Goal: Information Seeking & Learning: Check status

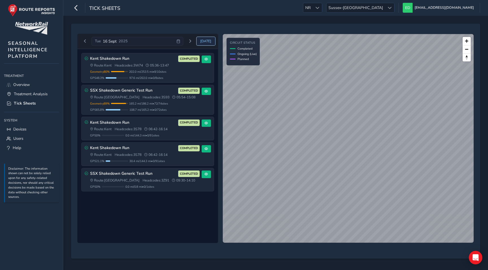
click at [211, 41] on span "[DATE]" at bounding box center [205, 41] width 11 height 5
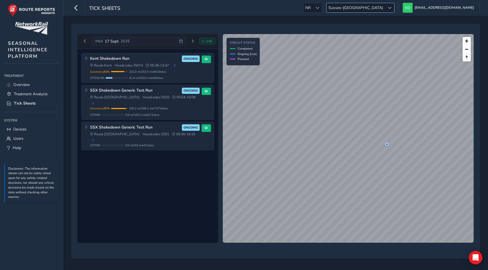
click at [385, 6] on span "Sussex-[GEOGRAPHIC_DATA]" at bounding box center [355, 7] width 58 height 9
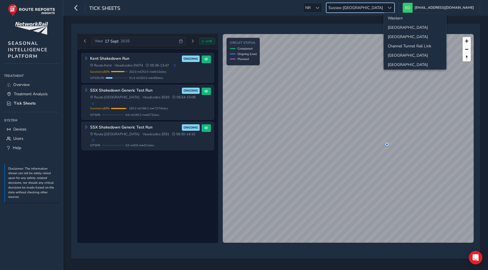
scroll to position [58, 0]
click at [399, 28] on li "[GEOGRAPHIC_DATA]" at bounding box center [414, 26] width 62 height 9
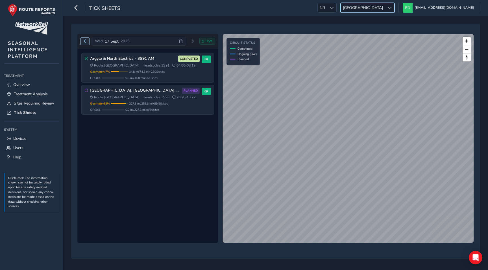
click at [83, 41] on span "Previous day" at bounding box center [84, 41] width 3 height 3
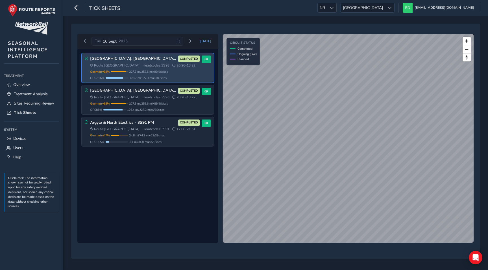
click at [142, 66] on span "Headcodes: 3S93" at bounding box center [155, 65] width 27 height 5
click at [207, 59] on span at bounding box center [205, 59] width 3 height 3
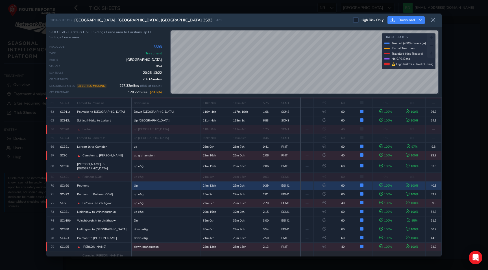
scroll to position [669, 0]
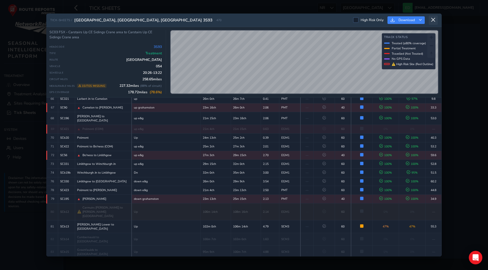
click at [432, 18] on icon at bounding box center [432, 19] width 5 height 5
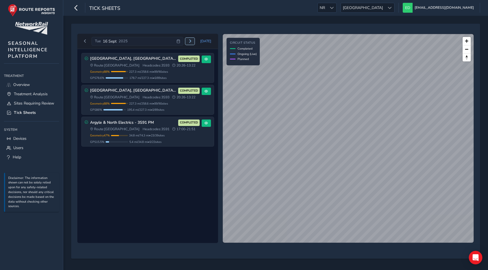
click at [191, 41] on span "Next day" at bounding box center [189, 41] width 3 height 3
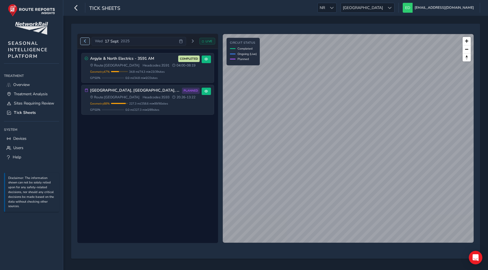
click at [85, 40] on span "Previous day" at bounding box center [84, 41] width 3 height 3
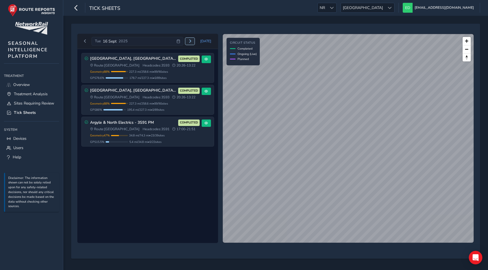
click at [191, 41] on span "Next day" at bounding box center [189, 41] width 3 height 3
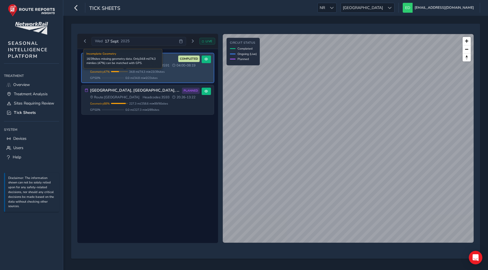
click at [148, 73] on span "34.8 mi / 74.3 mi • 23 / 39 sites" at bounding box center [147, 72] width 36 height 4
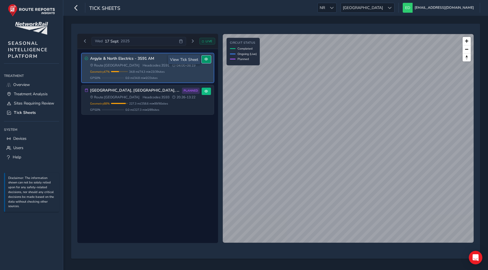
click at [207, 58] on span at bounding box center [205, 59] width 3 height 3
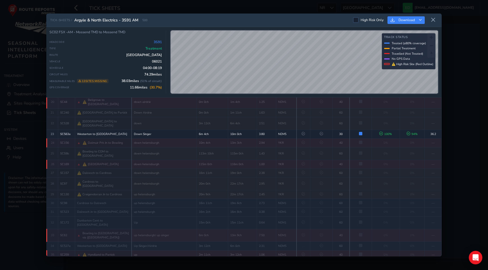
scroll to position [221, 0]
click at [434, 21] on icon at bounding box center [432, 19] width 5 height 5
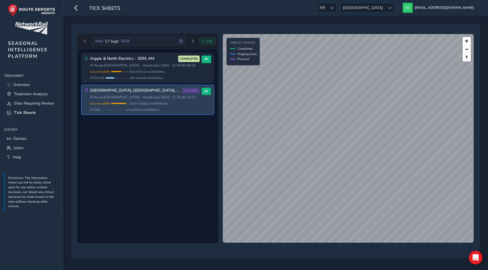
click at [142, 39] on div "Wed 17 Sept 2025" at bounding box center [138, 41] width 94 height 9
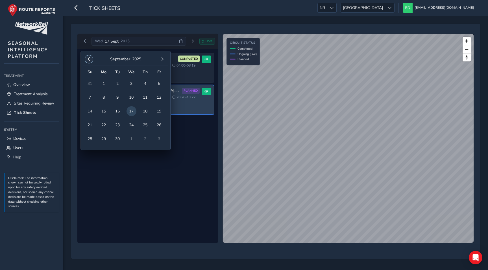
click at [87, 58] on span "button" at bounding box center [89, 59] width 4 height 4
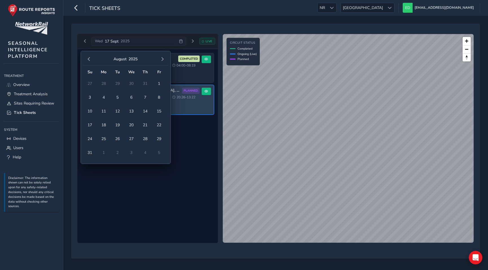
click at [87, 58] on span "button" at bounding box center [89, 59] width 4 height 4
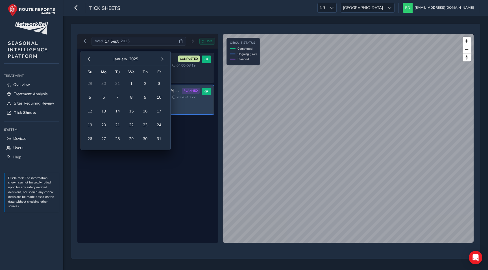
click at [87, 58] on span "button" at bounding box center [89, 59] width 4 height 4
click at [161, 84] on span "1" at bounding box center [159, 84] width 10 height 10
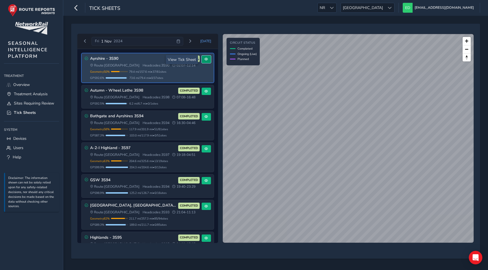
click at [202, 62] on button at bounding box center [205, 60] width 9 height 8
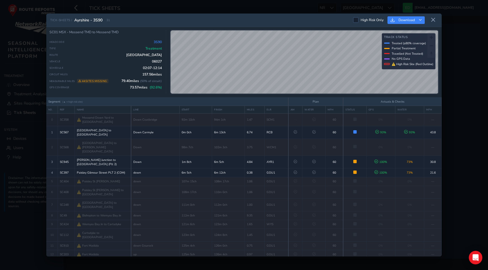
click at [108, 19] on span "31" at bounding box center [107, 20] width 3 height 4
click at [434, 20] on icon at bounding box center [432, 19] width 5 height 5
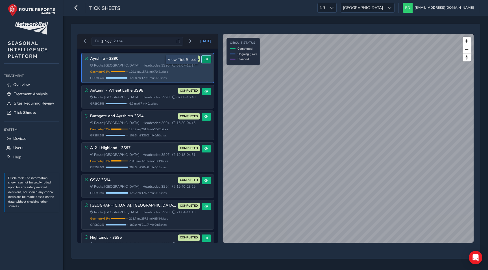
click at [204, 59] on span at bounding box center [205, 59] width 3 height 3
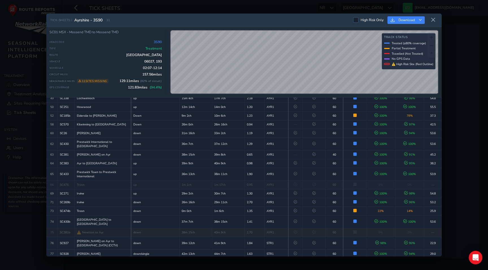
scroll to position [470, 0]
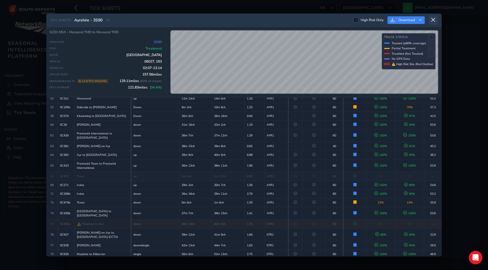
click at [431, 20] on icon at bounding box center [432, 19] width 5 height 5
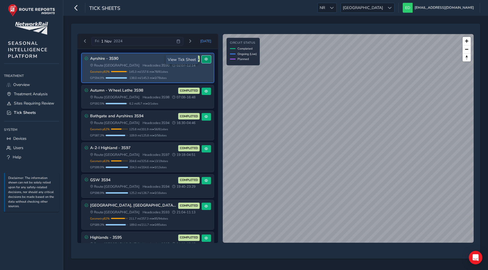
click at [205, 62] on button at bounding box center [205, 60] width 9 height 8
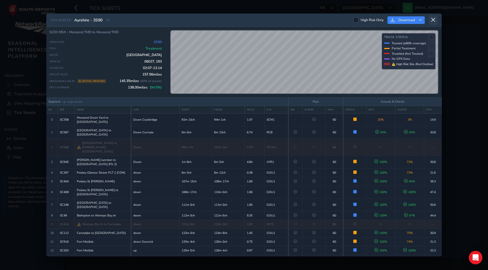
click at [431, 20] on icon at bounding box center [432, 19] width 5 height 5
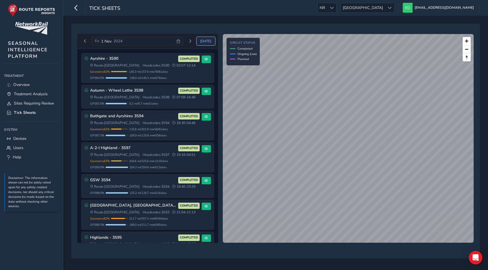
click at [206, 41] on span "[DATE]" at bounding box center [205, 41] width 11 height 5
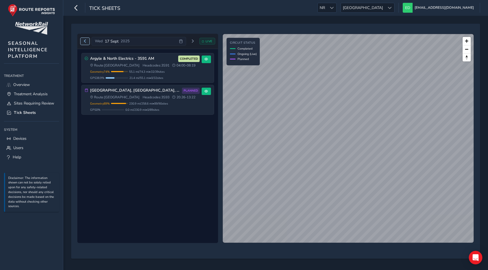
click at [86, 40] on span "Previous day" at bounding box center [84, 41] width 3 height 3
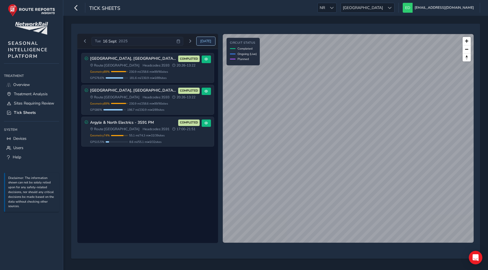
click at [208, 41] on span "[DATE]" at bounding box center [205, 41] width 11 height 5
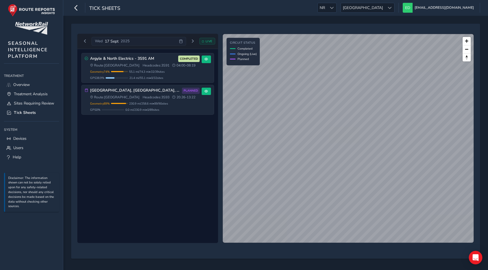
click at [403, 2] on div "Tick Sheets NR NR Scotland Scotland ed@routereports.com Colour Scheme: Dark Dim…" at bounding box center [275, 8] width 424 height 16
click at [385, 6] on span "[GEOGRAPHIC_DATA]" at bounding box center [363, 7] width 44 height 9
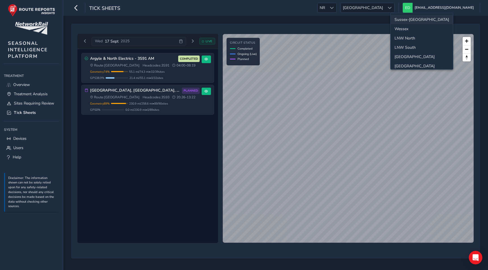
click at [406, 18] on li "Sussex-[GEOGRAPHIC_DATA]" at bounding box center [421, 19] width 62 height 9
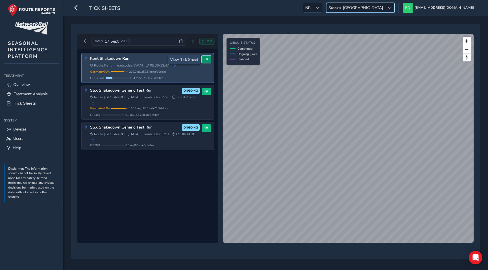
click at [208, 58] on button at bounding box center [205, 60] width 9 height 8
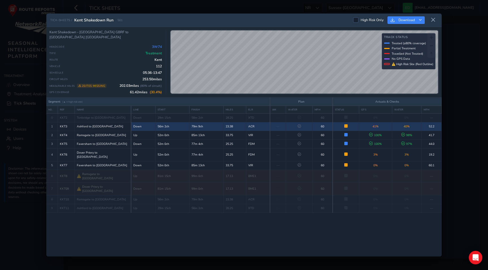
click at [238, 126] on td "23.38" at bounding box center [234, 126] width 23 height 9
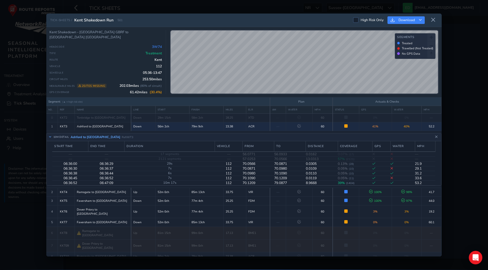
click at [50, 136] on icon at bounding box center [50, 137] width 3 height 3
click at [51, 137] on icon at bounding box center [50, 137] width 3 height 3
click at [436, 19] on button at bounding box center [432, 20] width 9 height 9
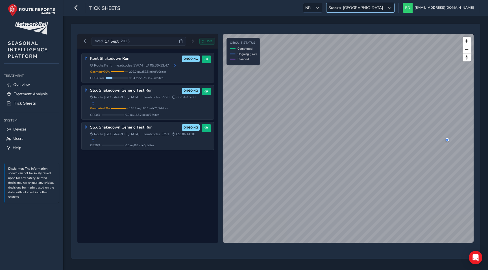
click at [385, 11] on span "Sussex-[GEOGRAPHIC_DATA]" at bounding box center [355, 7] width 58 height 9
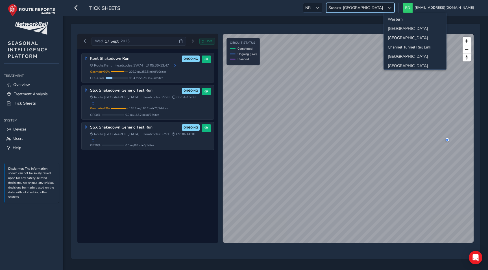
scroll to position [56, 0]
click at [398, 30] on li "[GEOGRAPHIC_DATA]" at bounding box center [414, 28] width 62 height 9
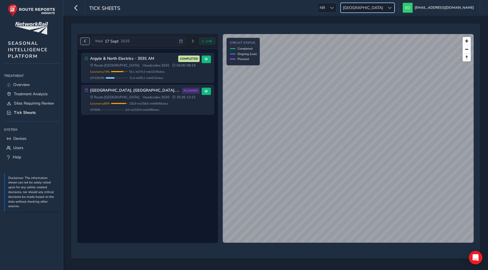
click at [85, 40] on span "Previous day" at bounding box center [84, 41] width 3 height 3
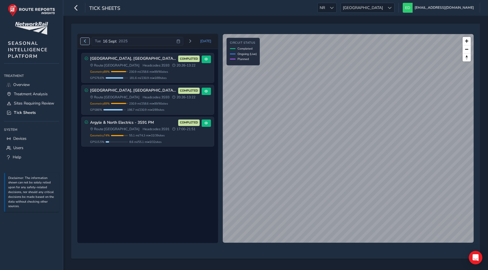
click at [86, 43] on span "Previous day" at bounding box center [84, 41] width 3 height 3
click at [385, 5] on span "[GEOGRAPHIC_DATA]" at bounding box center [363, 7] width 44 height 9
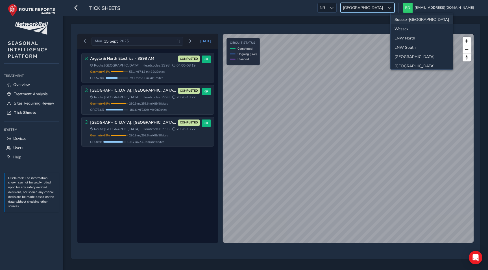
click at [408, 18] on li "Sussex-[GEOGRAPHIC_DATA]" at bounding box center [421, 19] width 62 height 9
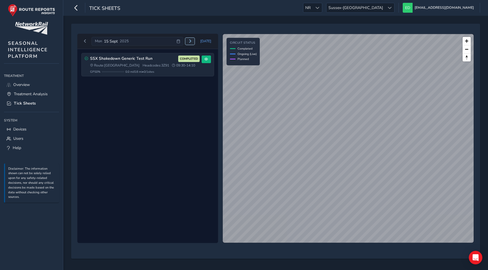
click at [192, 42] on span "Next day" at bounding box center [189, 41] width 3 height 3
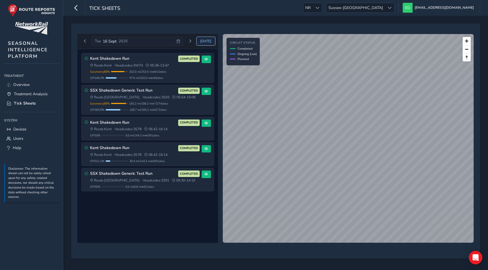
click at [205, 42] on span "[DATE]" at bounding box center [205, 41] width 11 height 5
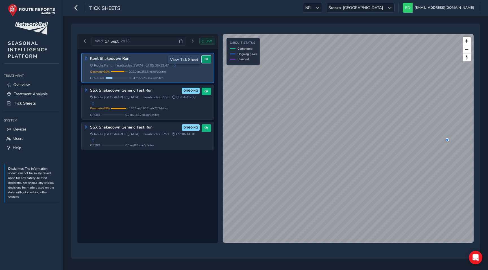
click at [207, 60] on span at bounding box center [205, 59] width 3 height 3
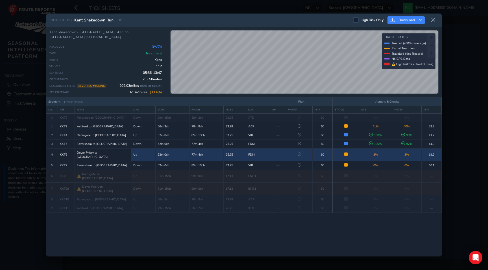
click at [255, 153] on td "FDM" at bounding box center [258, 154] width 24 height 13
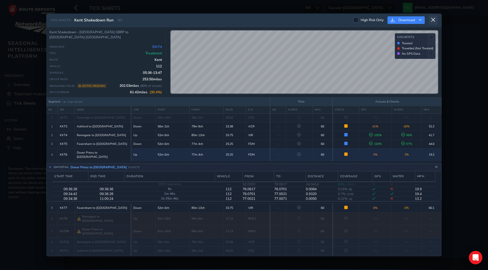
click at [434, 22] on icon at bounding box center [432, 19] width 5 height 5
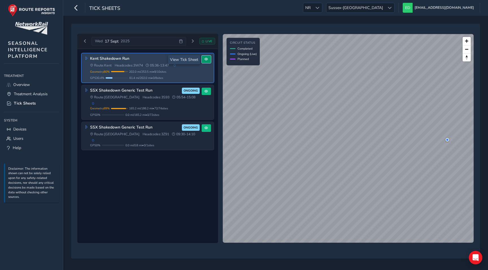
click at [207, 62] on button at bounding box center [205, 60] width 9 height 8
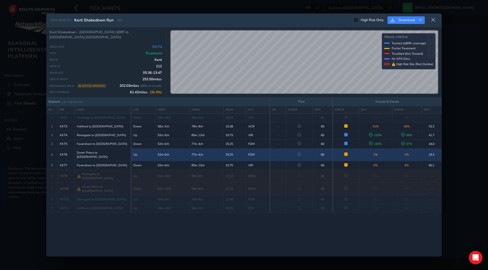
click at [334, 155] on td "Partially Treated Only 3% of track received treatment" at bounding box center [345, 154] width 26 height 13
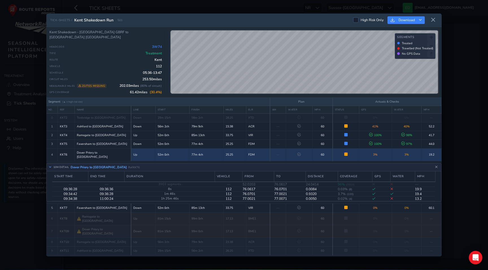
click at [278, 156] on td "—" at bounding box center [278, 154] width 16 height 13
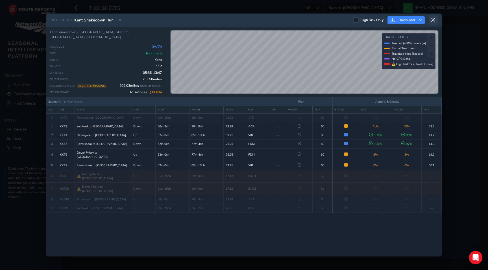
click at [432, 21] on icon at bounding box center [432, 19] width 5 height 5
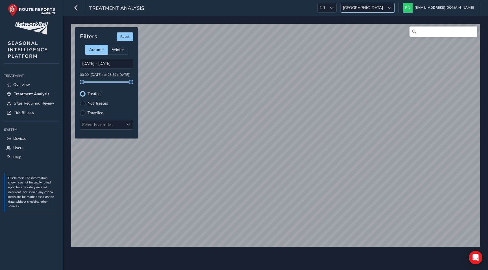
click at [385, 9] on span "[GEOGRAPHIC_DATA]" at bounding box center [363, 7] width 44 height 9
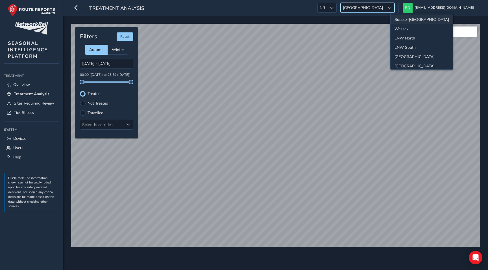
click at [408, 19] on li "Sussex-[GEOGRAPHIC_DATA]" at bounding box center [421, 19] width 62 height 9
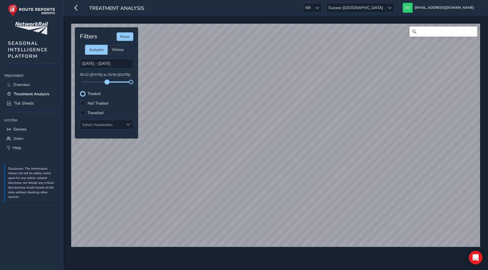
drag, startPoint x: 82, startPoint y: 80, endPoint x: 107, endPoint y: 81, distance: 24.6
click at [107, 81] on span at bounding box center [107, 82] width 5 height 5
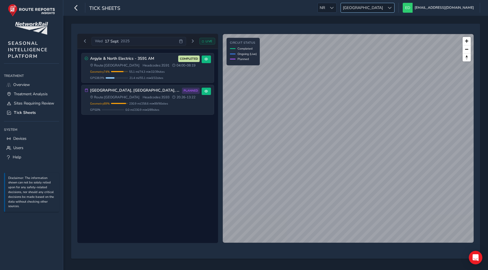
click at [385, 9] on span "[GEOGRAPHIC_DATA]" at bounding box center [363, 7] width 44 height 9
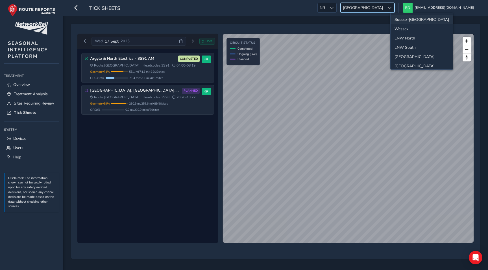
click at [409, 21] on li "Sussex-[GEOGRAPHIC_DATA]" at bounding box center [421, 19] width 62 height 9
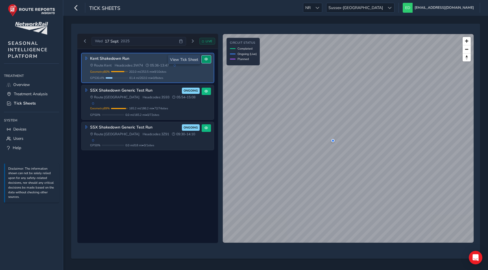
click at [209, 63] on button at bounding box center [205, 60] width 9 height 8
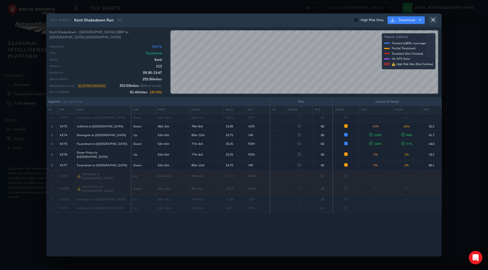
click at [431, 21] on icon at bounding box center [432, 19] width 5 height 5
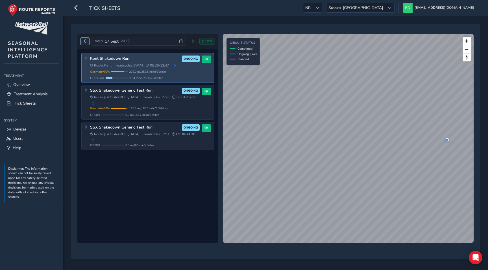
click at [85, 40] on span "Previous day" at bounding box center [84, 41] width 3 height 3
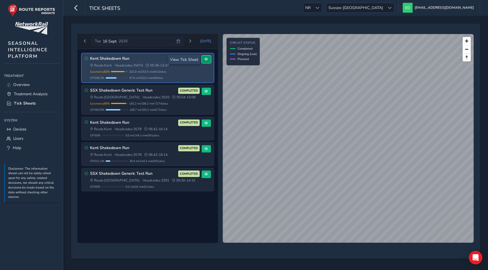
click at [207, 58] on span at bounding box center [205, 59] width 3 height 3
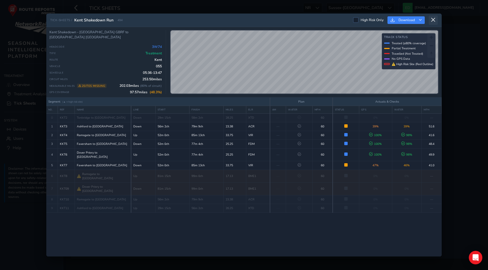
click at [434, 19] on icon at bounding box center [432, 19] width 5 height 5
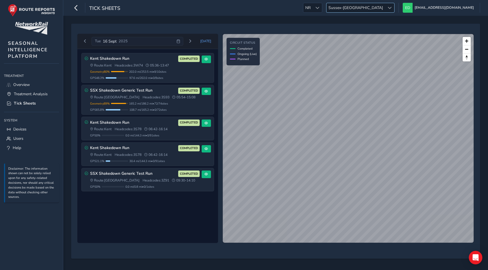
click at [385, 6] on span "Sussex-[GEOGRAPHIC_DATA]" at bounding box center [355, 7] width 58 height 9
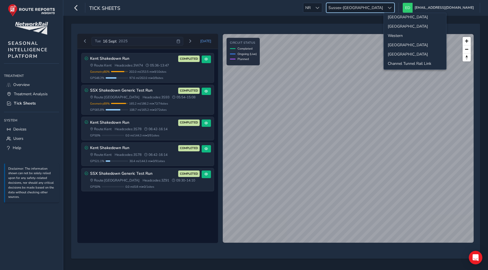
scroll to position [40, 0]
click at [395, 44] on li "[GEOGRAPHIC_DATA]" at bounding box center [414, 45] width 62 height 9
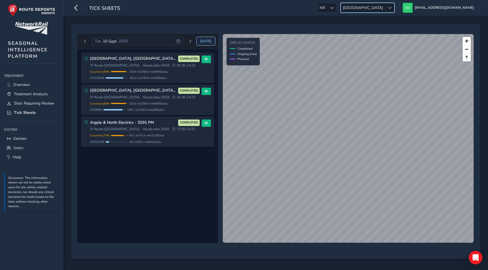
click at [205, 40] on span "[DATE]" at bounding box center [205, 41] width 11 height 5
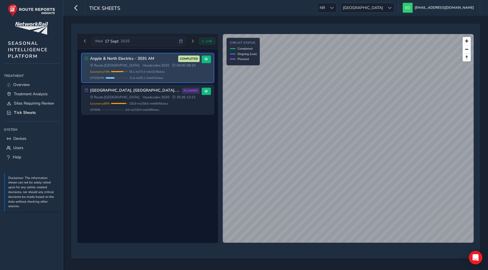
click at [126, 75] on div "Geometry 74 % Incomplete Geometry 7 / 39 sites missing geometry data. Only 55.1…" at bounding box center [144, 75] width 109 height 11
click at [205, 59] on span at bounding box center [205, 59] width 3 height 3
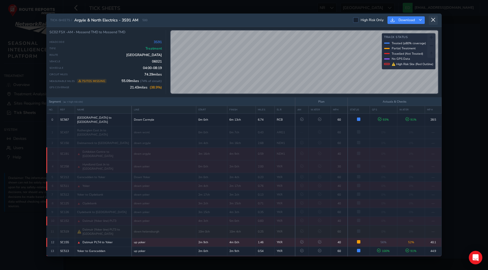
click at [435, 21] on icon at bounding box center [432, 19] width 5 height 5
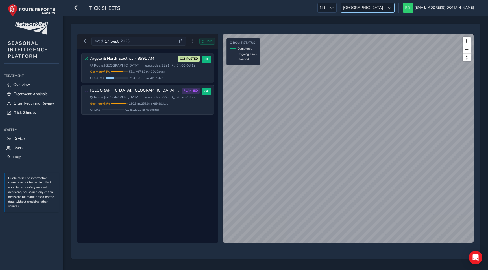
click at [385, 7] on span "[GEOGRAPHIC_DATA]" at bounding box center [363, 7] width 44 height 9
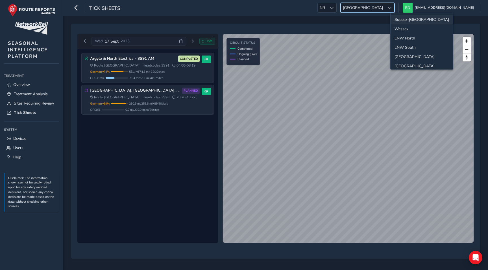
click at [403, 18] on li "Sussex-[GEOGRAPHIC_DATA]" at bounding box center [421, 19] width 62 height 9
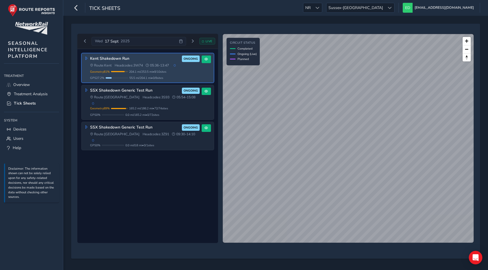
click at [125, 69] on div "Kent Shakedown Run ONGOING Route: Kent Headcodes: 3W74 05:36 - 13:47 Geometry 8…" at bounding box center [144, 68] width 109 height 25
click at [117, 60] on h3 "Kent Shakedown Run" at bounding box center [135, 58] width 90 height 5
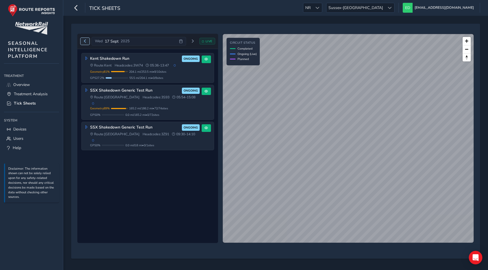
click at [85, 41] on span "Previous day" at bounding box center [84, 41] width 3 height 3
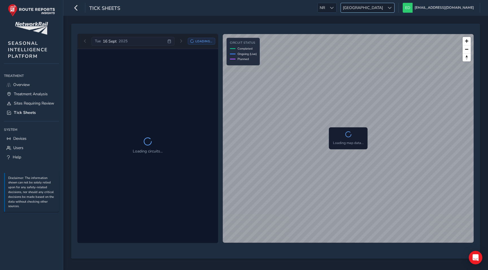
click at [394, 10] on div at bounding box center [389, 7] width 9 height 9
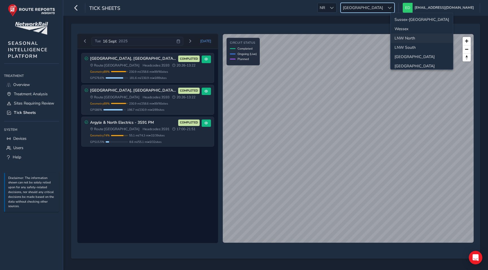
click at [407, 21] on li "Sussex-[GEOGRAPHIC_DATA]" at bounding box center [421, 19] width 62 height 9
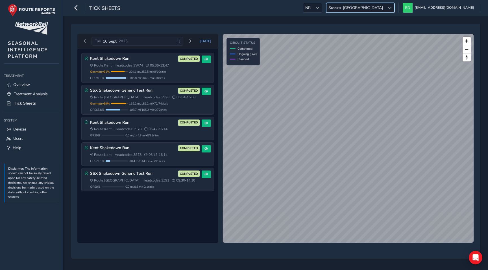
click at [385, 8] on span "Sussex-[GEOGRAPHIC_DATA]" at bounding box center [355, 7] width 58 height 9
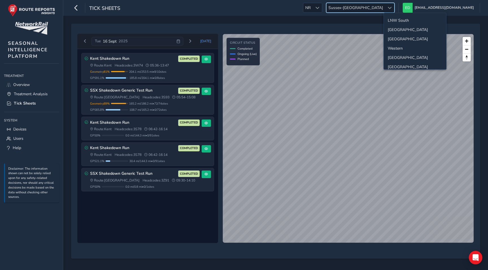
scroll to position [33, 0]
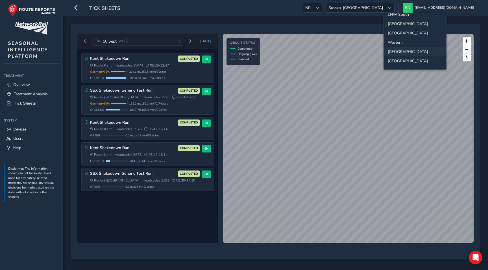
click at [396, 52] on li "[GEOGRAPHIC_DATA]" at bounding box center [414, 51] width 62 height 9
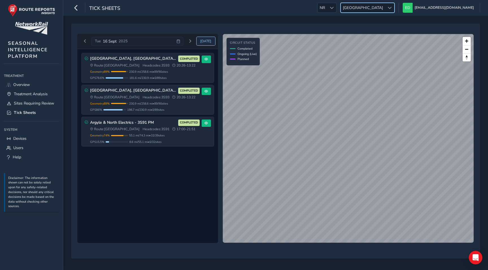
click at [207, 42] on span "[DATE]" at bounding box center [205, 41] width 11 height 5
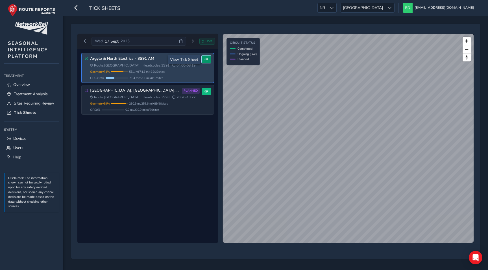
click at [207, 56] on button at bounding box center [205, 60] width 9 height 8
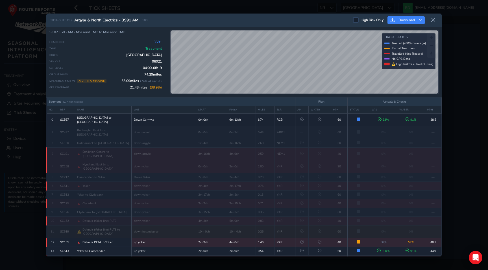
click at [432, 20] on icon at bounding box center [432, 19] width 5 height 5
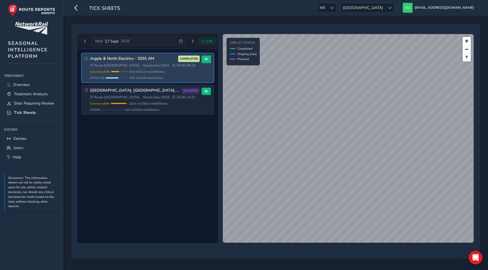
click at [153, 68] on div "Argyle & North Electrics - 3S91 AM COMPLETED Route: [GEOGRAPHIC_DATA] Headcodes…" at bounding box center [144, 68] width 109 height 25
click at [209, 59] on button at bounding box center [205, 60] width 9 height 8
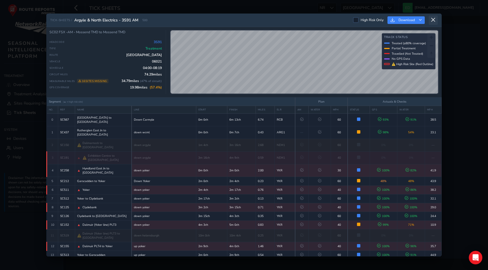
click at [432, 19] on icon at bounding box center [432, 19] width 5 height 5
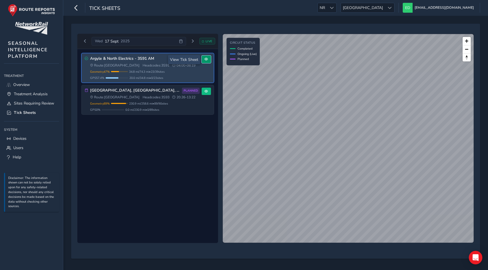
click at [207, 60] on span at bounding box center [205, 59] width 3 height 3
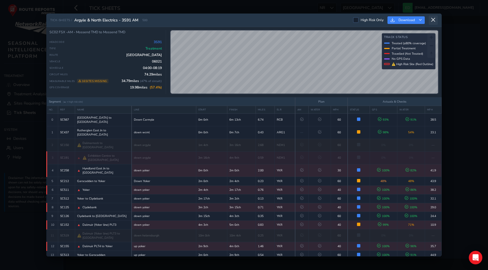
click at [433, 20] on icon at bounding box center [432, 19] width 5 height 5
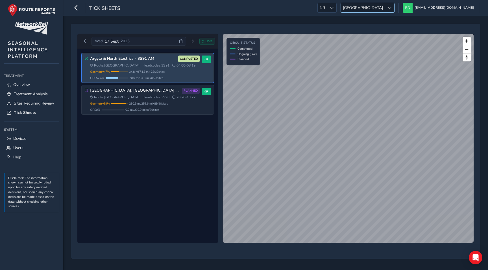
click at [385, 7] on span "[GEOGRAPHIC_DATA]" at bounding box center [363, 7] width 44 height 9
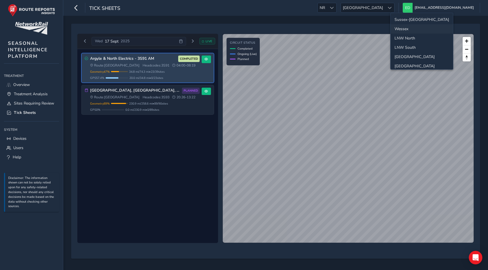
click at [400, 28] on li "Wessex" at bounding box center [421, 28] width 62 height 9
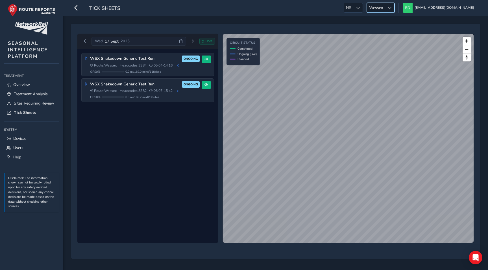
click at [207, 43] on span "LIVE" at bounding box center [208, 41] width 7 height 4
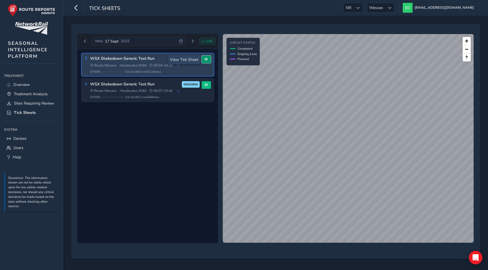
click at [203, 58] on button at bounding box center [205, 60] width 9 height 8
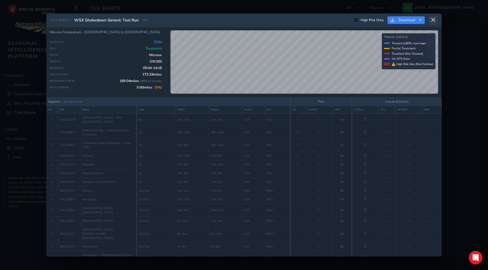
click at [433, 21] on icon at bounding box center [432, 19] width 5 height 5
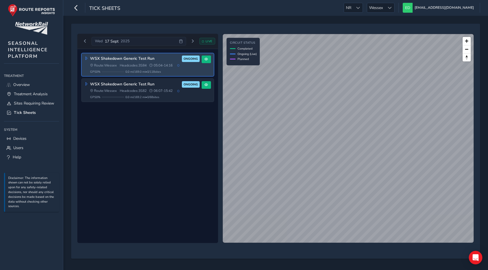
click at [115, 60] on h3 "WSX Shakedown Generic Test Run" at bounding box center [135, 58] width 90 height 5
click at [208, 61] on button at bounding box center [205, 60] width 9 height 8
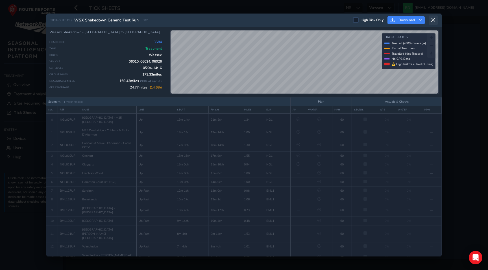
click at [432, 18] on icon at bounding box center [432, 19] width 5 height 5
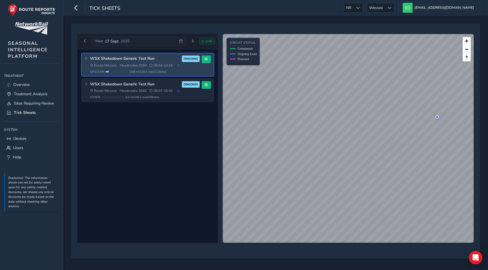
click at [139, 67] on span "Headcodes: 3S84" at bounding box center [133, 65] width 27 height 5
click at [208, 58] on button at bounding box center [205, 60] width 9 height 8
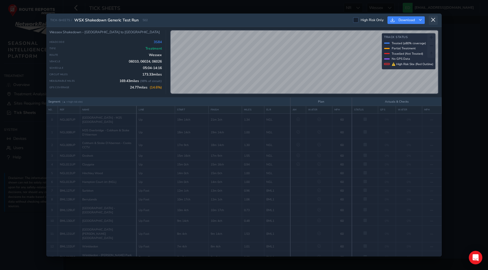
click at [436, 21] on button at bounding box center [432, 20] width 9 height 9
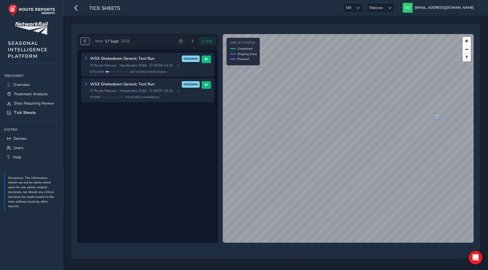
click at [86, 41] on span "Previous day" at bounding box center [84, 41] width 3 height 3
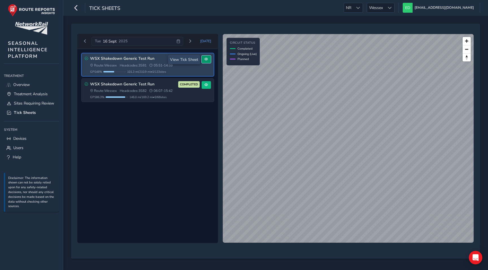
click at [207, 57] on button at bounding box center [205, 60] width 9 height 8
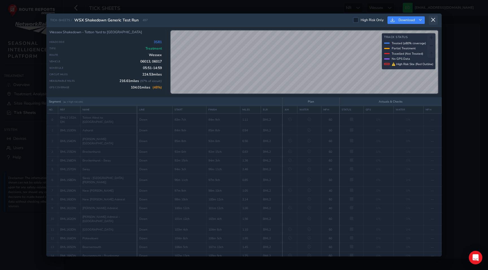
click at [430, 19] on icon at bounding box center [432, 19] width 5 height 5
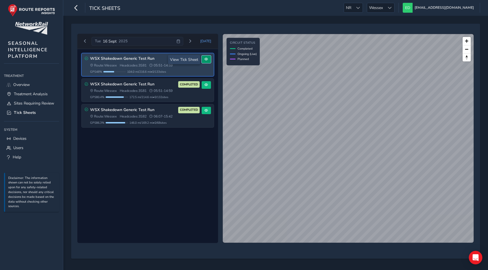
click at [209, 60] on button at bounding box center [205, 60] width 9 height 8
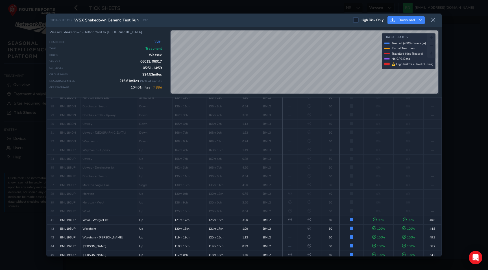
scroll to position [261, 0]
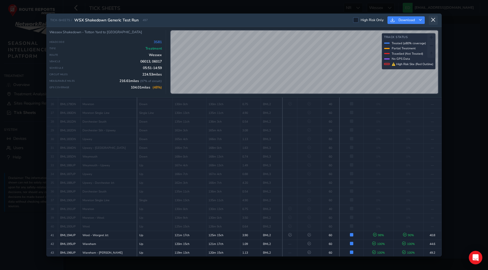
click at [433, 23] on button at bounding box center [432, 20] width 9 height 9
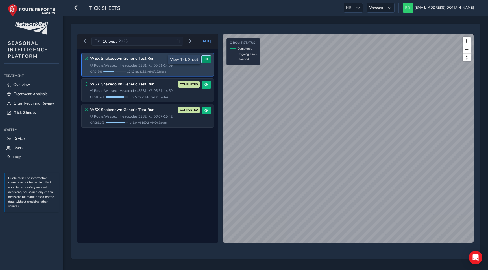
click at [210, 57] on button at bounding box center [205, 60] width 9 height 8
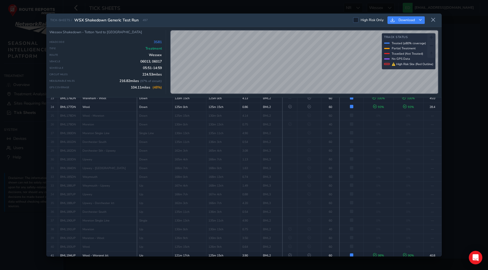
scroll to position [262, 0]
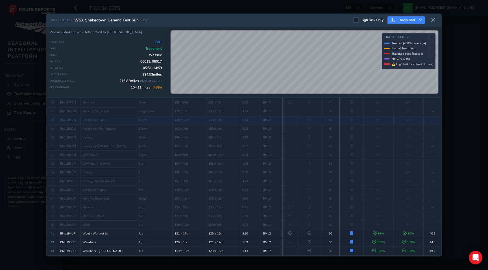
click at [249, 101] on div "TICK-SHEETS / WSX Shakedown Generic Test Run 497 High Risk Only Download Wessex…" at bounding box center [243, 135] width 395 height 243
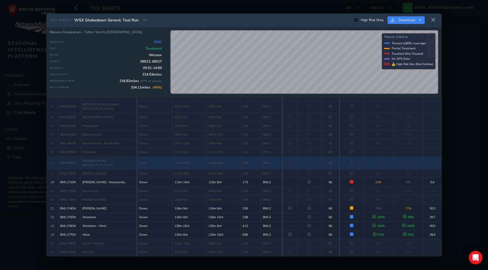
scroll to position [0, 0]
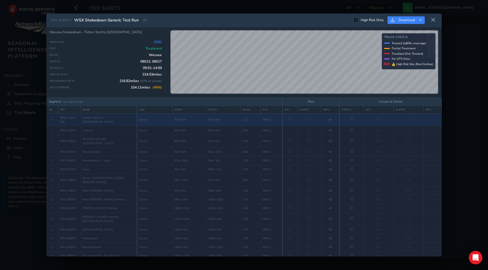
click at [268, 123] on td "BML2" at bounding box center [272, 119] width 22 height 13
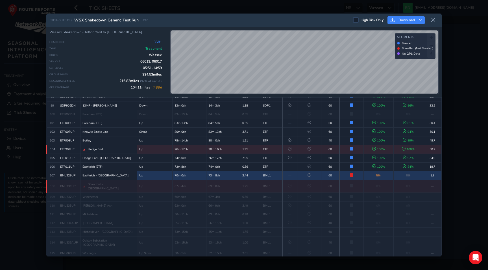
scroll to position [936, 0]
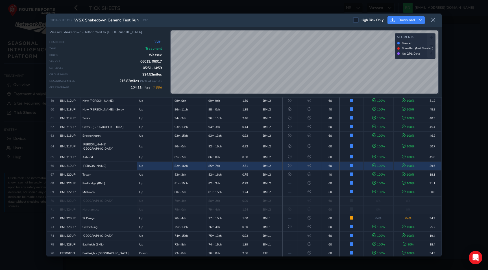
click at [305, 162] on td at bounding box center [309, 166] width 24 height 9
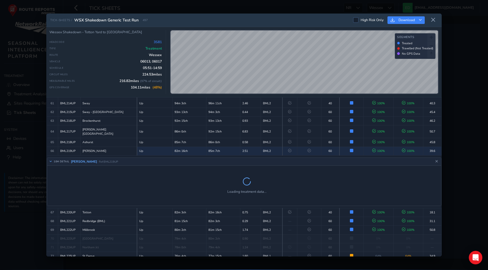
scroll to position [587, 0]
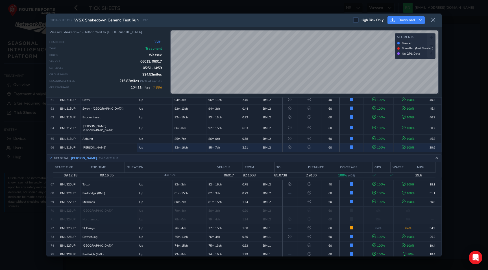
click at [436, 157] on icon "Close detail view" at bounding box center [436, 158] width 3 height 3
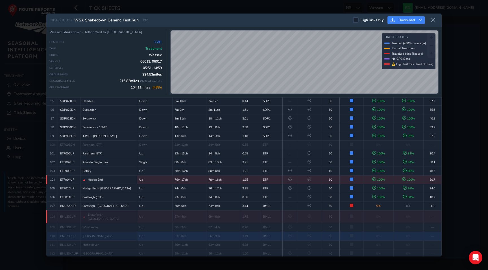
scroll to position [891, 0]
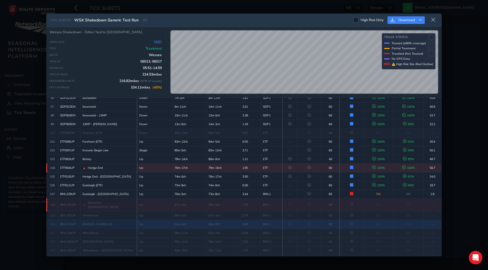
click at [304, 220] on td at bounding box center [309, 224] width 24 height 9
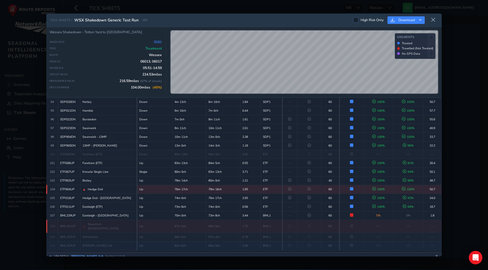
scroll to position [868, 0]
click at [128, 223] on div "▲ Shawford - Winchester" at bounding box center [108, 227] width 52 height 8
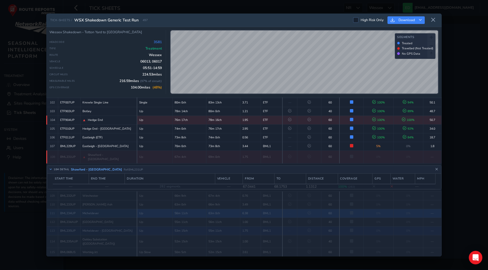
scroll to position [940, 0]
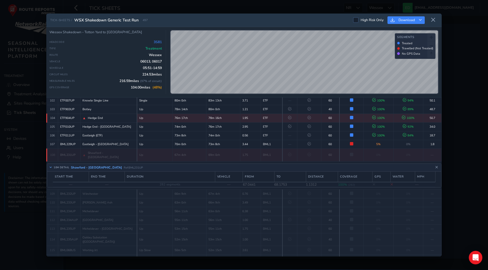
click at [283, 0] on html "Tick Sheets NR NR Wessex Wessex ed@routereports.com Colour Scheme: Dark Dim Lig…" at bounding box center [244, 135] width 488 height 270
click at [280, 0] on html "Tick Sheets NR NR Wessex Wessex ed@routereports.com Colour Scheme: Dark Dim Lig…" at bounding box center [244, 135] width 488 height 270
click at [290, 29] on div "Wessex Shakedown - Totton Yard to Totton Yard Headcode 3S81 Type Treatment Rout…" at bounding box center [243, 62] width 395 height 71
click at [436, 166] on icon "Close detail view" at bounding box center [436, 167] width 3 height 3
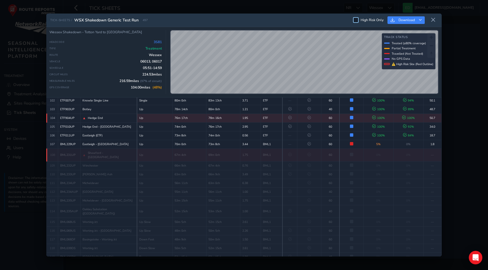
click at [357, 18] on div at bounding box center [356, 20] width 6 height 6
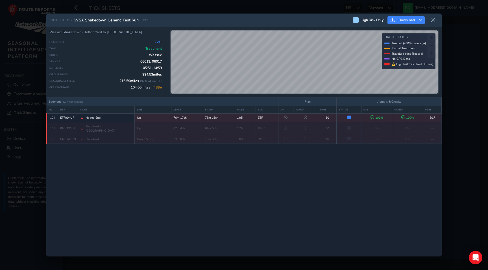
click at [327, 10] on div "TICK-SHEETS / WSX Shakedown Generic Test Run 497 High Risk Only Download Wessex…" at bounding box center [244, 135] width 488 height 270
click at [307, 110] on div "TICK-SHEETS / WSX Shakedown Generic Test Run 497 High Risk Only Download Wessex…" at bounding box center [243, 135] width 395 height 243
click at [316, 0] on html "Tick Sheets NR NR Wessex Wessex ed@routereports.com Colour Scheme: Dark Dim Lig…" at bounding box center [244, 135] width 488 height 270
click at [282, 0] on html "Tick Sheets NR NR Wessex Wessex ed@routereports.com Colour Scheme: Dark Dim Lig…" at bounding box center [244, 135] width 488 height 270
click at [284, 0] on html "Tick Sheets NR NR Wessex Wessex ed@routereports.com Colour Scheme: Dark Dim Lig…" at bounding box center [244, 135] width 488 height 270
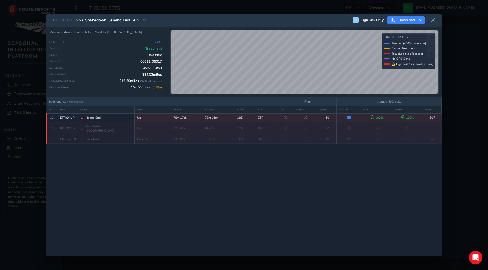
click at [294, 0] on html "Tick Sheets NR NR Wessex Wessex ed@routereports.com Colour Scheme: Dark Dim Lig…" at bounding box center [244, 135] width 488 height 270
click at [296, 0] on html "Tick Sheets NR NR Wessex Wessex ed@routereports.com Colour Scheme: Dark Dim Lig…" at bounding box center [244, 135] width 488 height 270
click at [294, 6] on div "TICK-SHEETS / WSX Shakedown Generic Test Run 497 High Risk Only Download Wessex…" at bounding box center [244, 135] width 488 height 270
click at [275, 130] on div "TICK-SHEETS / WSX Shakedown Generic Test Run 497 High Risk Only Download Wessex…" at bounding box center [243, 135] width 395 height 243
click at [278, 104] on div "TICK-SHEETS / WSX Shakedown Generic Test Run 497 High Risk Only Download Wessex…" at bounding box center [243, 135] width 395 height 243
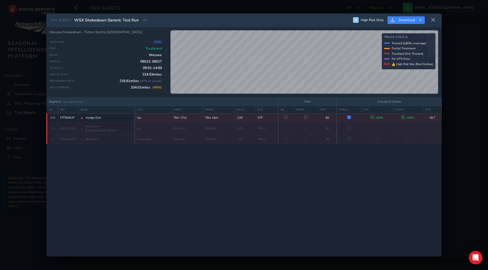
click at [326, 0] on html "Tick Sheets NR NR Wessex Wessex ed@routereports.com Colour Scheme: Dark Dim Lig…" at bounding box center [244, 135] width 488 height 270
click at [282, 108] on div "TICK-SHEETS / WSX Shakedown Generic Test Run 497 High Risk Only Download Wessex…" at bounding box center [243, 135] width 395 height 243
click at [288, 112] on div "TICK-SHEETS / WSX Shakedown Generic Test Run 497 High Risk Only Download Wessex…" at bounding box center [243, 135] width 395 height 243
click at [292, 108] on div "TICK-SHEETS / WSX Shakedown Generic Test Run 497 High Risk Only Download Wessex…" at bounding box center [243, 135] width 395 height 243
click at [302, 26] on div "TICK-SHEETS / WSX Shakedown Generic Test Run 497 High Risk Only Download Wessex…" at bounding box center [243, 135] width 395 height 243
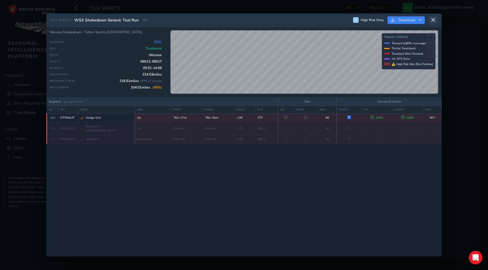
click at [434, 19] on icon at bounding box center [432, 19] width 5 height 5
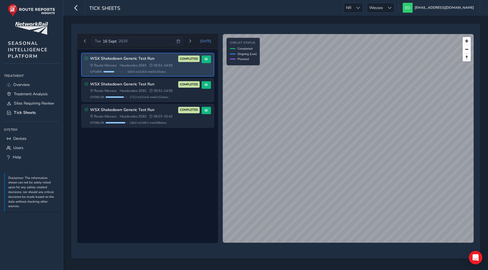
click at [163, 70] on span "104.0 mi / 216.6 mi • 0 / 133 sites" at bounding box center [146, 72] width 39 height 4
click at [208, 58] on button at bounding box center [205, 60] width 9 height 8
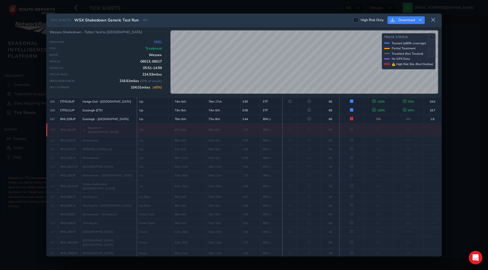
scroll to position [957, 0]
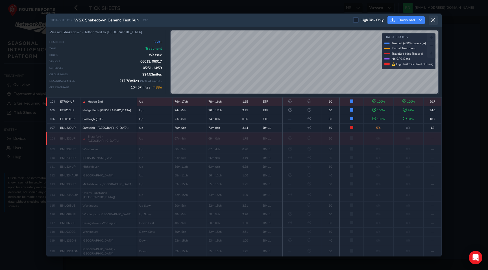
click at [435, 18] on icon at bounding box center [432, 19] width 5 height 5
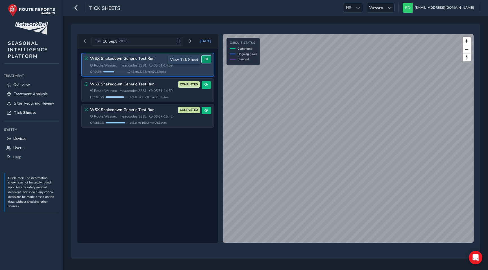
click at [208, 58] on button at bounding box center [205, 60] width 9 height 8
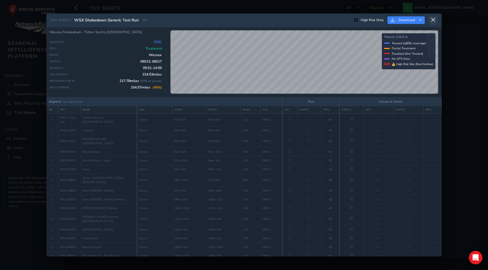
click at [436, 20] on button at bounding box center [432, 20] width 9 height 9
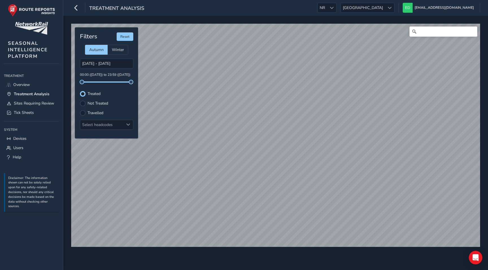
click at [402, 14] on div "Treatment Analysis NR NR [GEOGRAPHIC_DATA] [GEOGRAPHIC_DATA] [EMAIL_ADDRESS][DO…" at bounding box center [275, 8] width 424 height 16
click at [385, 8] on span "[GEOGRAPHIC_DATA]" at bounding box center [363, 7] width 44 height 9
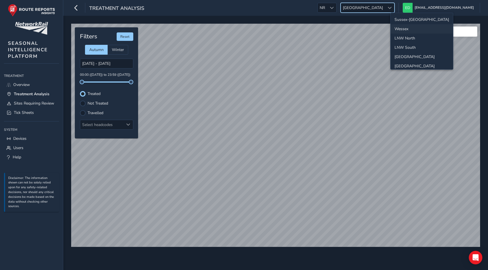
click at [402, 27] on li "Wessex" at bounding box center [421, 28] width 62 height 9
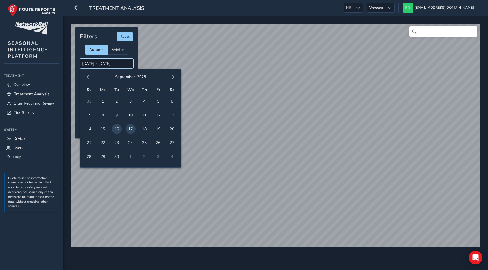
click at [108, 65] on input "16/09/2025 - 17/09/2025" at bounding box center [106, 64] width 53 height 10
click at [116, 129] on span "16" at bounding box center [117, 129] width 10 height 10
type input "16/09/2025 - 16/09/2025"
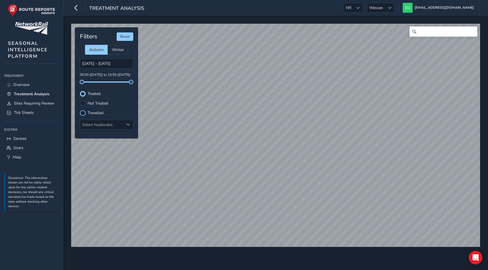
click at [82, 113] on div at bounding box center [83, 113] width 6 height 6
click at [298, 253] on div "© Mapbox © OpenStreetMap Improve this map Filters Reset Autumn Winter 16/09/202…" at bounding box center [275, 143] width 424 height 255
click at [280, 260] on div "© Mapbox © OpenStreetMap Improve this map © Maxar Filters Reset Autumn Winter 1…" at bounding box center [275, 143] width 424 height 255
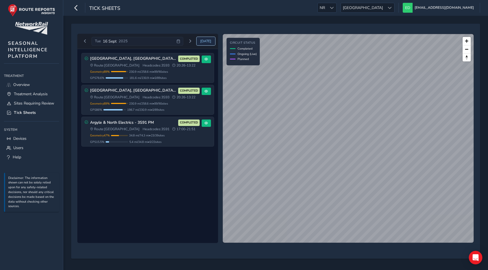
click at [208, 40] on span "[DATE]" at bounding box center [205, 41] width 11 height 5
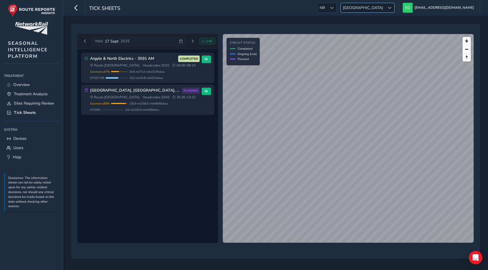
click at [385, 5] on span "[GEOGRAPHIC_DATA]" at bounding box center [363, 7] width 44 height 9
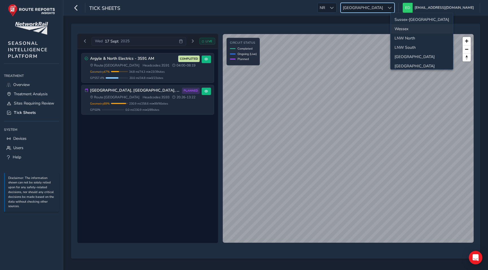
click at [398, 28] on li "Wessex" at bounding box center [421, 28] width 62 height 9
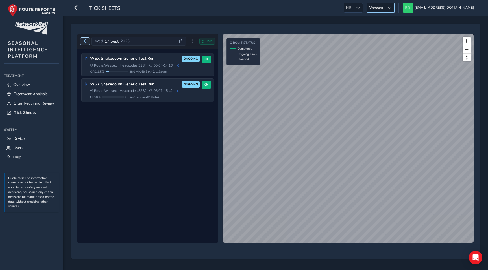
click at [84, 41] on span "Previous day" at bounding box center [84, 41] width 3 height 3
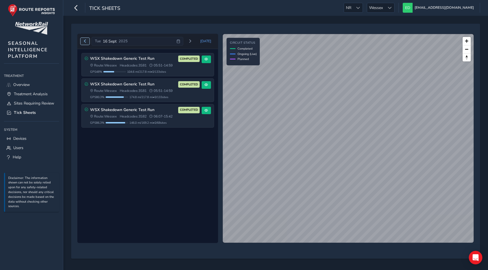
click at [85, 43] on button "Previous day" at bounding box center [84, 41] width 9 height 7
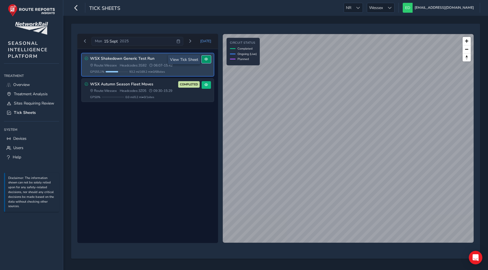
click at [207, 59] on span at bounding box center [205, 59] width 3 height 3
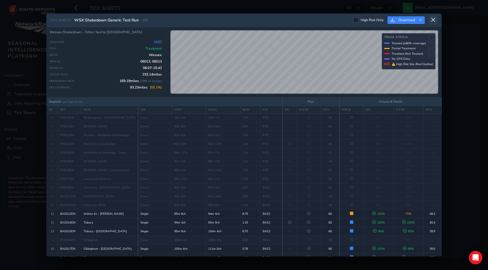
click at [432, 21] on icon at bounding box center [432, 19] width 5 height 5
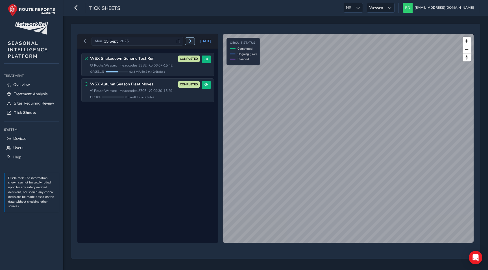
click at [192, 42] on span "Next day" at bounding box center [189, 41] width 3 height 3
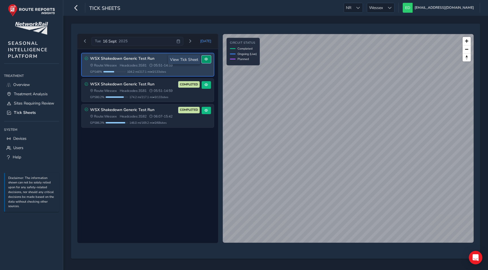
click at [206, 60] on span at bounding box center [205, 59] width 3 height 3
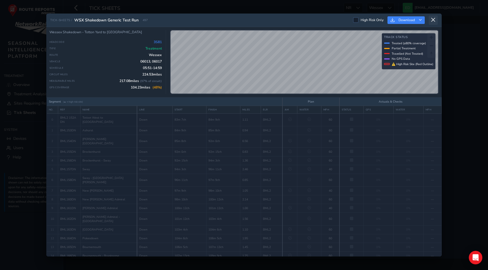
click at [433, 22] on icon at bounding box center [432, 19] width 5 height 5
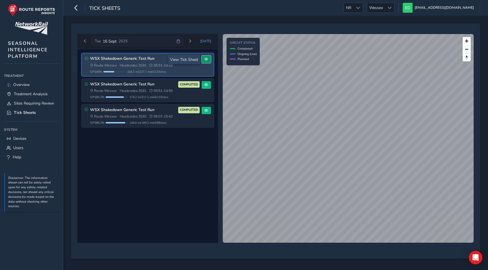
click at [209, 60] on button at bounding box center [205, 60] width 9 height 8
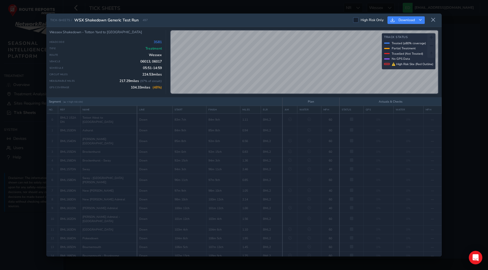
click at [145, 20] on span "497" at bounding box center [144, 20] width 5 height 4
click at [184, 18] on div "TICK-SHEETS / WSX Shakedown Generic Test Run 497 High Risk Only Download" at bounding box center [243, 21] width 395 height 14
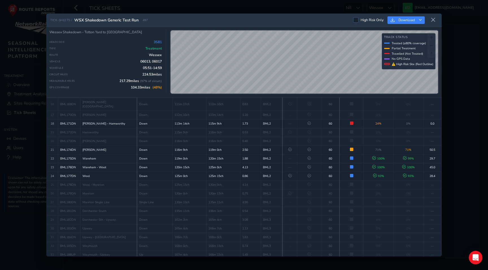
scroll to position [115, 0]
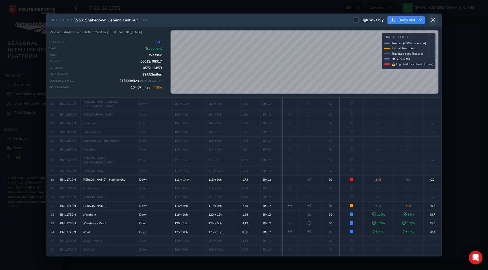
click at [433, 20] on icon at bounding box center [432, 19] width 5 height 5
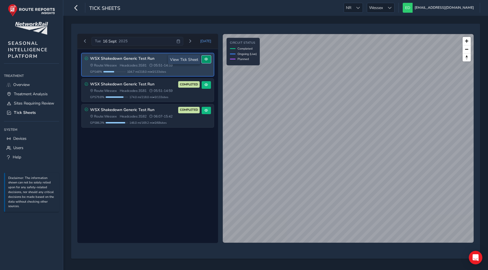
click at [208, 60] on button at bounding box center [205, 60] width 9 height 8
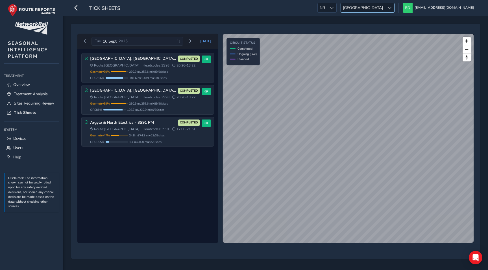
click at [394, 9] on div at bounding box center [389, 7] width 9 height 9
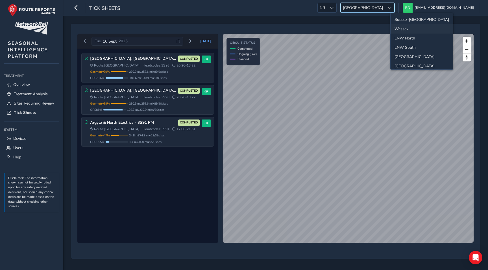
click at [407, 29] on li "Wessex" at bounding box center [421, 28] width 62 height 9
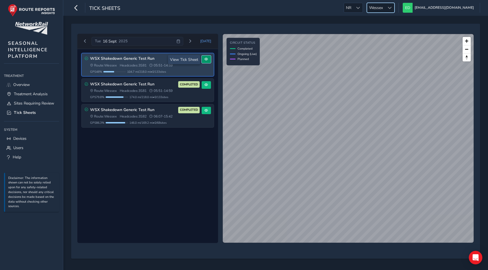
click at [205, 58] on span at bounding box center [205, 59] width 3 height 3
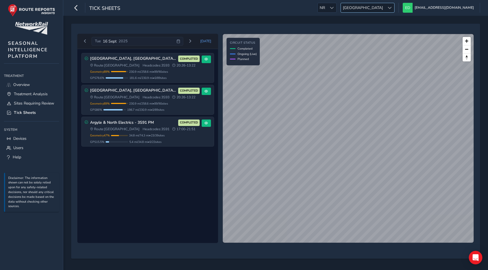
click at [385, 11] on span "[GEOGRAPHIC_DATA]" at bounding box center [363, 7] width 44 height 9
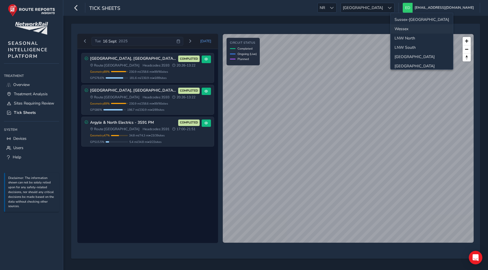
click at [406, 28] on li "Wessex" at bounding box center [421, 28] width 62 height 9
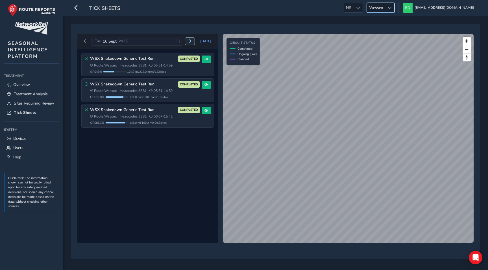
click at [192, 40] on span "Next day" at bounding box center [189, 41] width 3 height 3
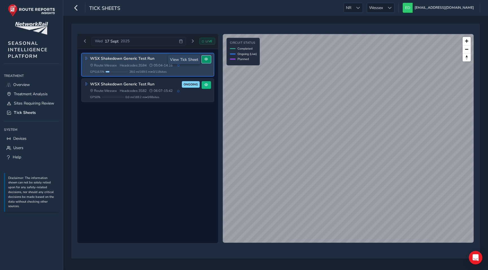
click at [209, 60] on button at bounding box center [205, 60] width 9 height 8
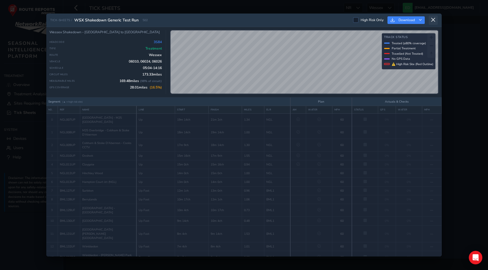
click at [431, 20] on icon at bounding box center [432, 19] width 5 height 5
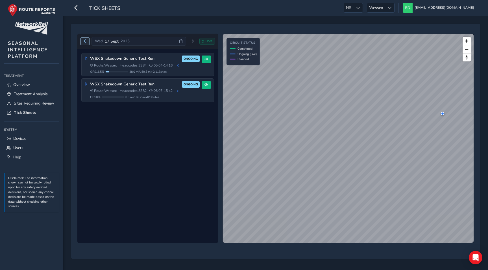
click at [83, 40] on span "Previous day" at bounding box center [84, 41] width 3 height 3
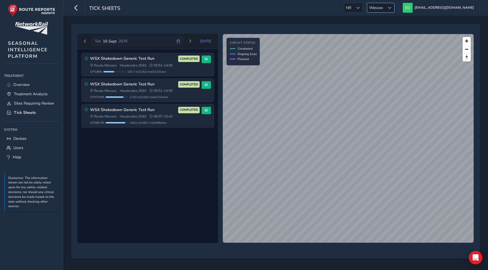
click at [385, 7] on span "Wessex" at bounding box center [376, 7] width 18 height 9
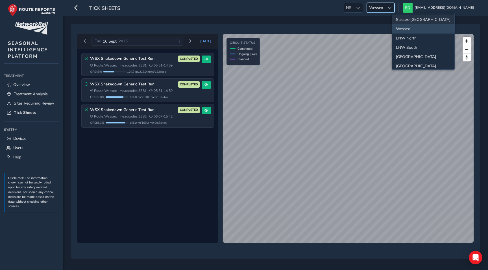
click at [409, 18] on li "Sussex-[GEOGRAPHIC_DATA]" at bounding box center [423, 19] width 62 height 9
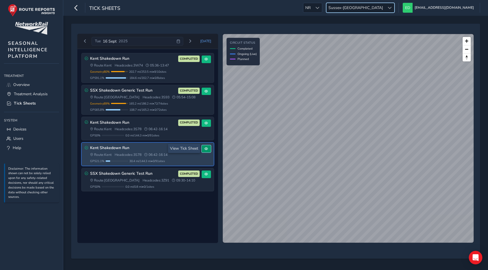
click at [209, 151] on button at bounding box center [205, 149] width 9 height 8
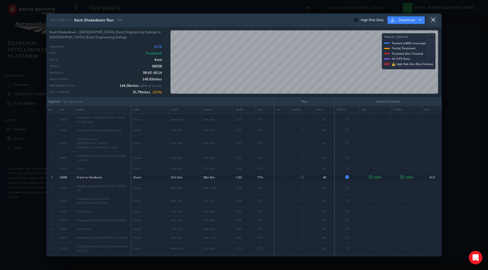
click at [433, 20] on icon at bounding box center [432, 19] width 5 height 5
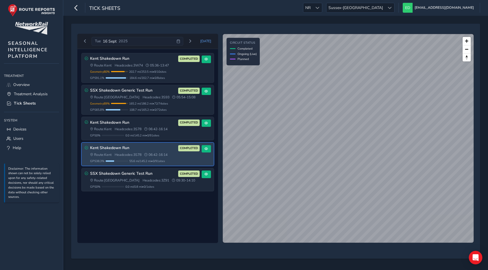
click at [142, 160] on span "55.6 mi / 145.2 mi • 0 / 91 sites" at bounding box center [147, 161] width 36 height 4
click at [208, 149] on button at bounding box center [205, 149] width 9 height 8
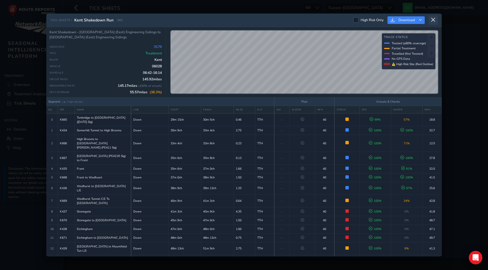
click at [433, 22] on icon at bounding box center [432, 19] width 5 height 5
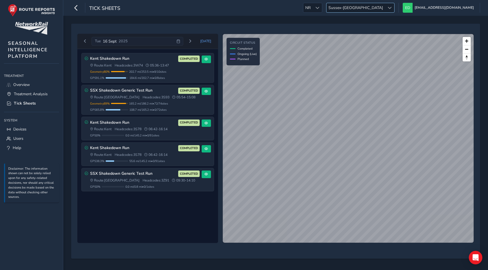
click at [385, 7] on span "Sussex-[GEOGRAPHIC_DATA]" at bounding box center [355, 7] width 58 height 9
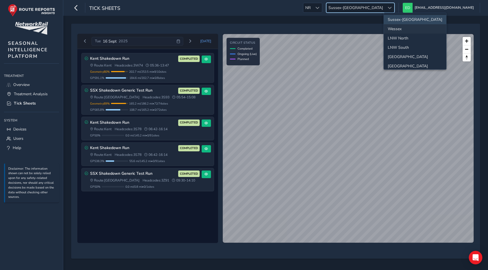
click at [400, 28] on li "Wessex" at bounding box center [414, 28] width 62 height 9
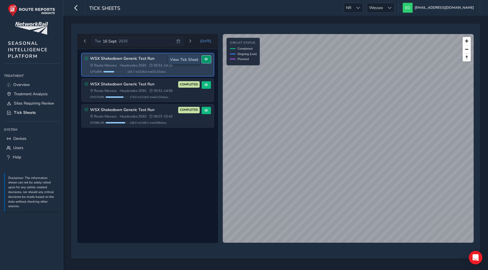
click at [207, 58] on span at bounding box center [205, 59] width 3 height 3
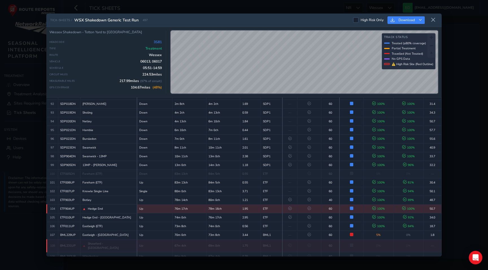
scroll to position [861, 0]
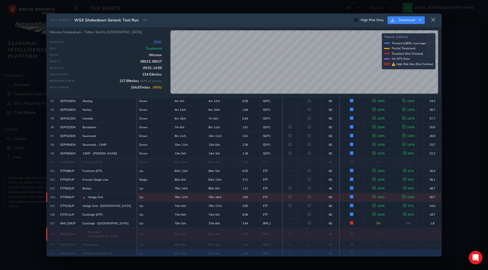
click at [235, 249] on td "66m 9ch" at bounding box center [223, 253] width 34 height 9
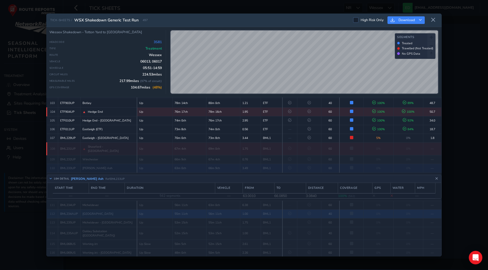
scroll to position [958, 0]
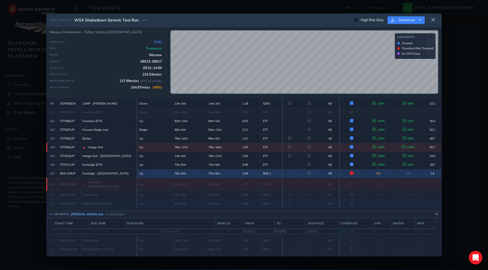
click at [229, 169] on td "73m 8ch" at bounding box center [223, 173] width 34 height 9
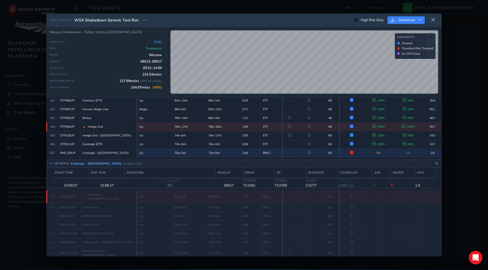
scroll to position [932, 0]
click at [437, 162] on icon "Close detail view" at bounding box center [436, 163] width 3 height 3
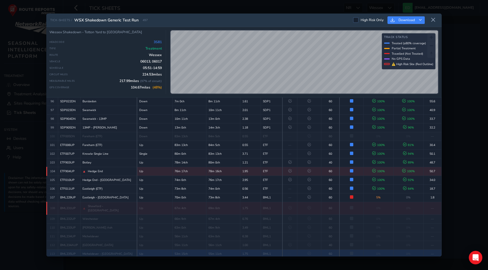
scroll to position [883, 0]
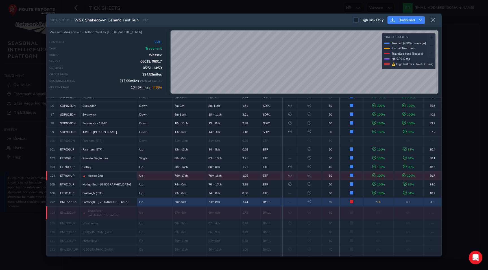
click at [289, 198] on td "—" at bounding box center [289, 202] width 15 height 9
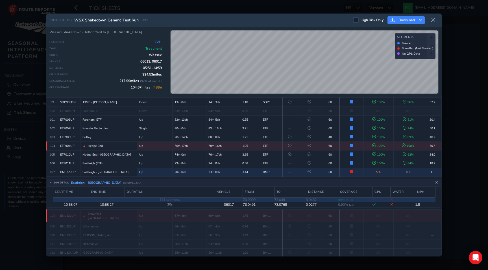
scroll to position [932, 0]
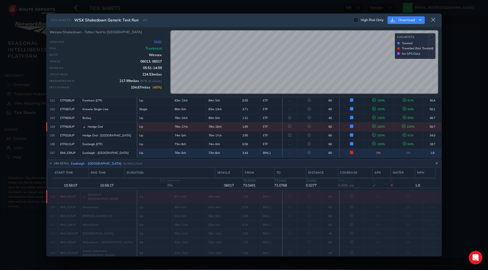
click at [282, 99] on div "TICK-SHEETS / WSX Shakedown Generic Test Run 497 High Risk Only Download Wessex…" at bounding box center [243, 135] width 395 height 243
click at [280, 101] on div "TICK-SHEETS / WSX Shakedown Generic Test Run 497 High Risk Only Download Wessex…" at bounding box center [243, 135] width 395 height 243
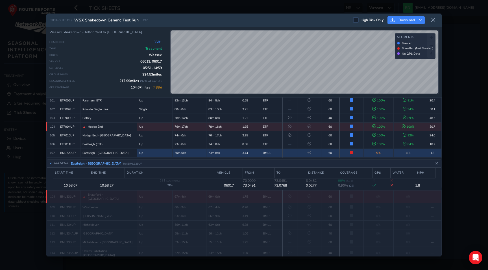
click at [278, 112] on div "TICK-SHEETS / WSX Shakedown Generic Test Run 497 High Risk Only Download Wessex…" at bounding box center [243, 135] width 395 height 243
click at [267, 105] on div "TICK-SHEETS / WSX Shakedown Generic Test Run 497 High Risk Only Download Wessex…" at bounding box center [243, 135] width 395 height 243
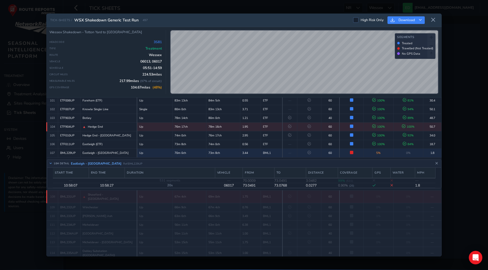
click at [287, 119] on div "TICK-SHEETS / WSX Shakedown Generic Test Run 497 High Risk Only Download Wessex…" at bounding box center [243, 135] width 395 height 243
click at [297, 19] on div "TICK-SHEETS / WSX Shakedown Generic Test Run 497 High Risk Only Download Wessex…" at bounding box center [243, 135] width 395 height 243
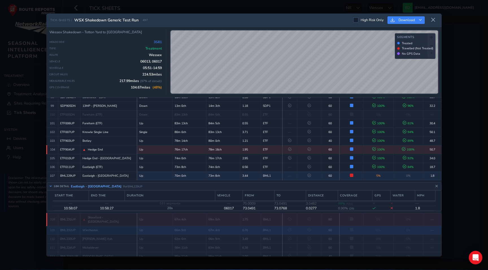
scroll to position [909, 0]
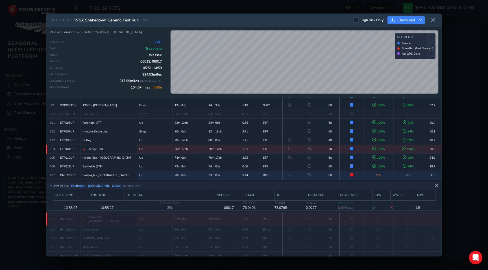
click at [436, 185] on icon "Close detail view" at bounding box center [436, 186] width 3 height 3
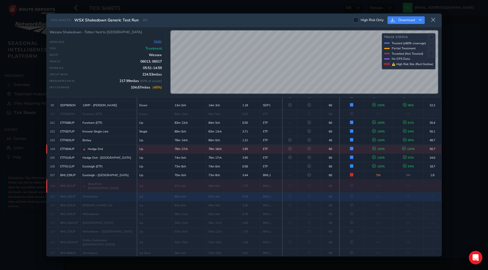
click at [221, 192] on td "67m 4ch" at bounding box center [223, 196] width 34 height 9
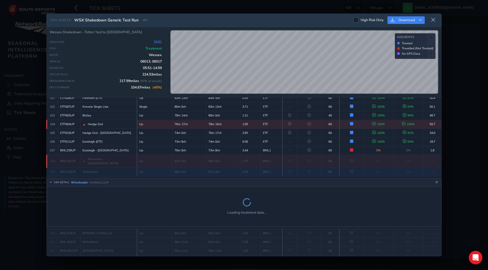
scroll to position [949, 0]
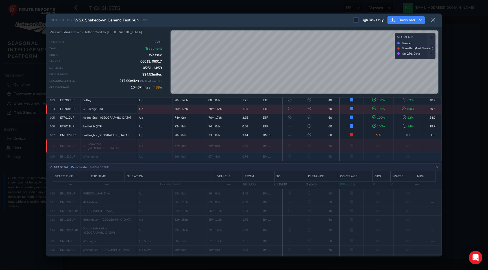
click at [310, 110] on div "TICK-SHEETS / WSX Shakedown Generic Test Run 497 High Risk Only Download Wessex…" at bounding box center [243, 135] width 395 height 243
click at [300, 105] on div "TICK-SHEETS / WSX Shakedown Generic Test Run 497 High Risk Only Download Wessex…" at bounding box center [243, 135] width 395 height 243
click at [432, 18] on icon at bounding box center [432, 19] width 5 height 5
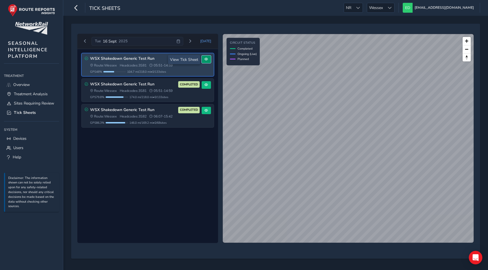
click at [207, 56] on button at bounding box center [205, 60] width 9 height 8
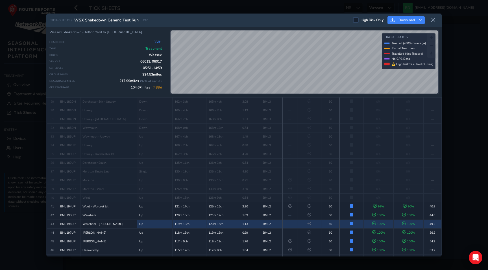
click at [199, 220] on td "119m 13ch" at bounding box center [189, 224] width 34 height 9
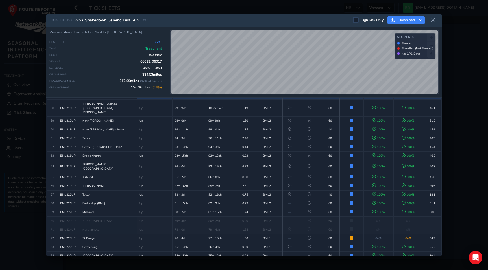
scroll to position [581, 0]
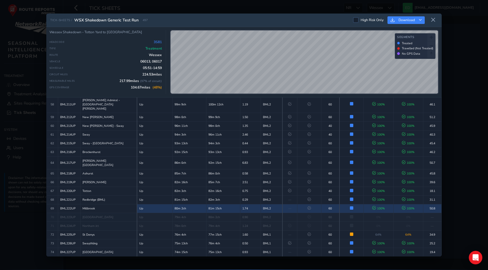
click at [159, 204] on td "Up" at bounding box center [155, 208] width 36 height 9
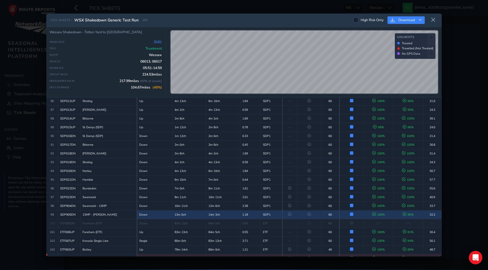
click at [162, 210] on td "Down" at bounding box center [155, 214] width 36 height 9
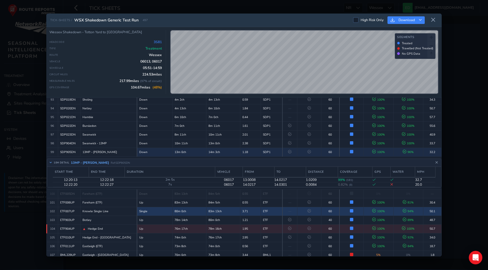
scroll to position [881, 0]
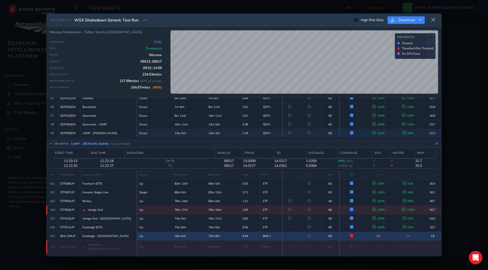
click at [168, 232] on td "Up" at bounding box center [155, 236] width 36 height 9
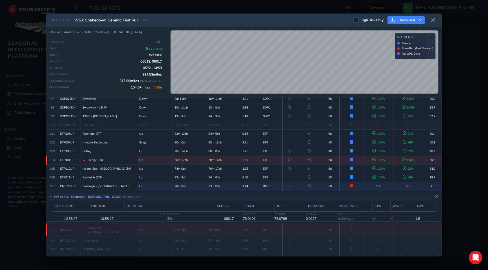
scroll to position [898, 0]
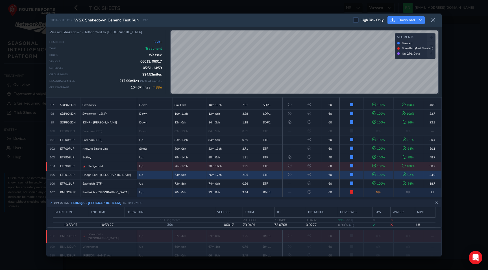
click at [171, 171] on td "Up" at bounding box center [155, 175] width 36 height 9
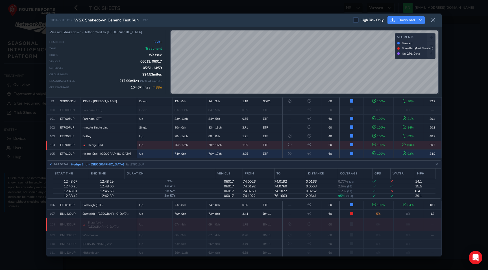
scroll to position [914, 0]
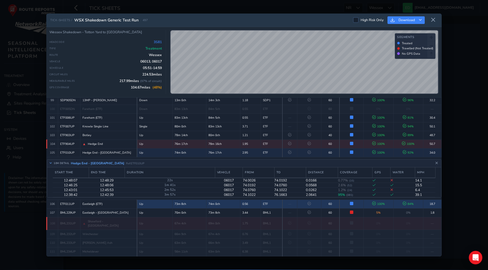
click at [174, 200] on td "73m 8ch" at bounding box center [189, 204] width 34 height 9
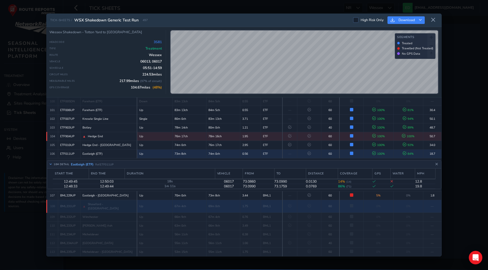
scroll to position [923, 0]
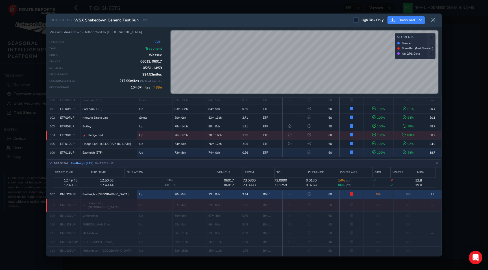
click at [178, 190] on td "70m 0ch" at bounding box center [189, 194] width 34 height 9
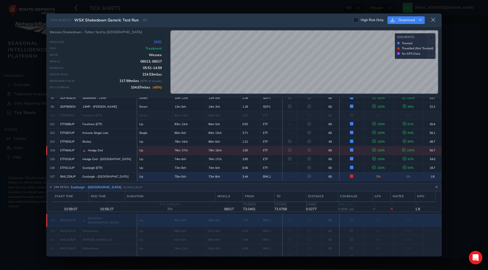
scroll to position [907, 0]
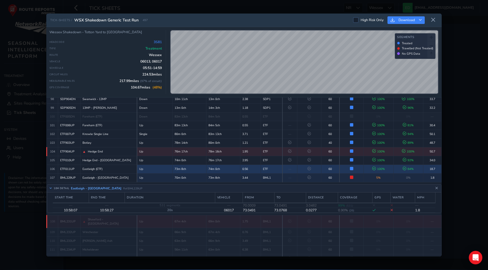
click at [177, 165] on td "73m 8ch" at bounding box center [189, 169] width 34 height 9
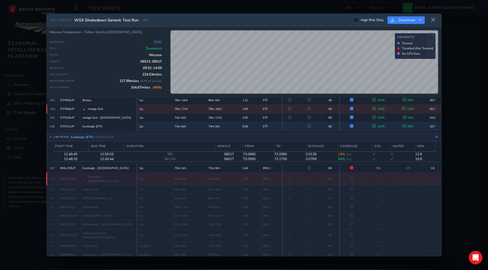
scroll to position [1039, 0]
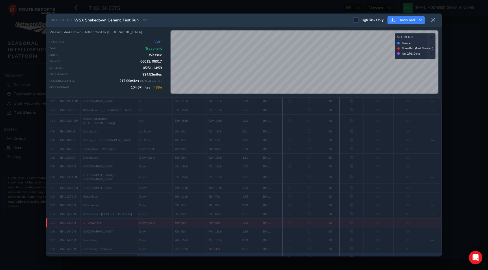
scroll to position [1045, 0]
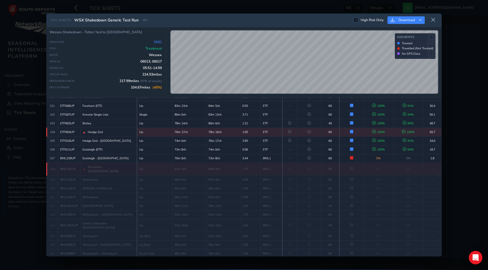
scroll to position [922, 0]
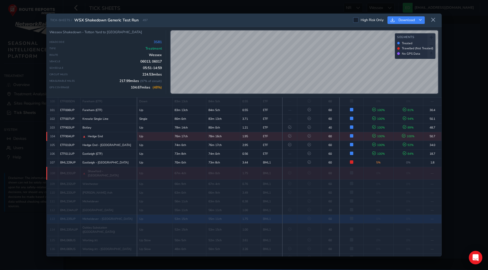
click at [202, 215] on td "53m 15ch" at bounding box center [189, 219] width 34 height 9
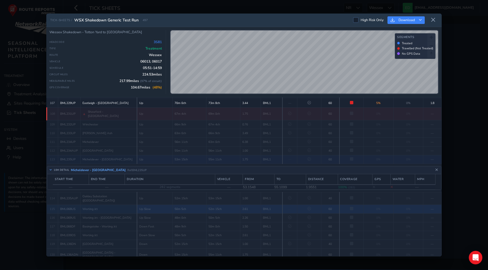
scroll to position [984, 0]
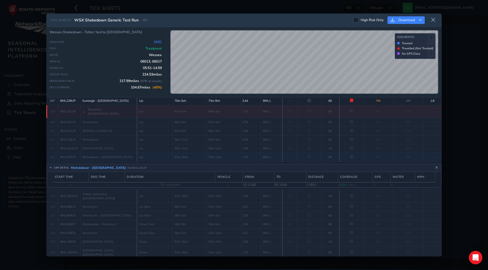
click at [135, 166] on span "Ref: BML235UP" at bounding box center [136, 168] width 19 height 4
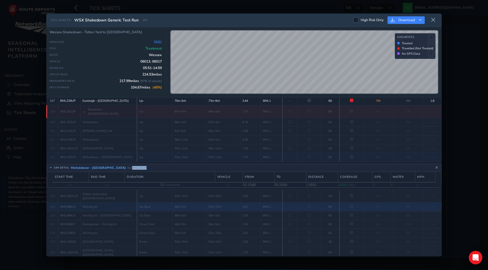
copy span "BML235UP"
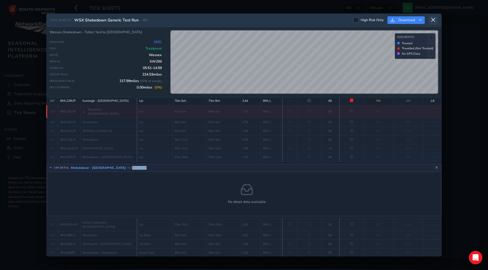
click at [435, 20] on icon at bounding box center [432, 19] width 5 height 5
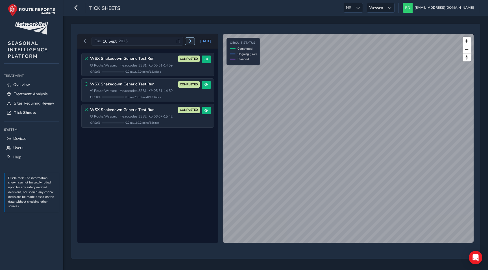
click at [193, 41] on button "Next day" at bounding box center [189, 41] width 9 height 7
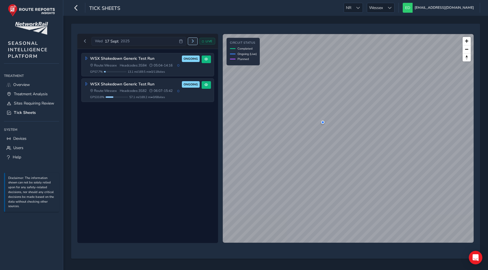
click at [193, 39] on button "Next day" at bounding box center [192, 41] width 9 height 7
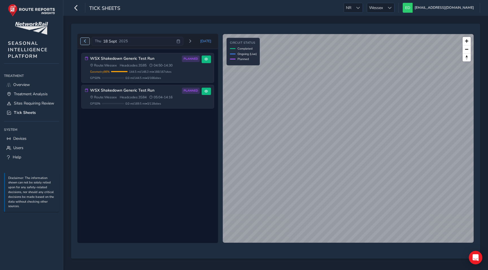
click at [87, 42] on button "Previous day" at bounding box center [84, 41] width 9 height 7
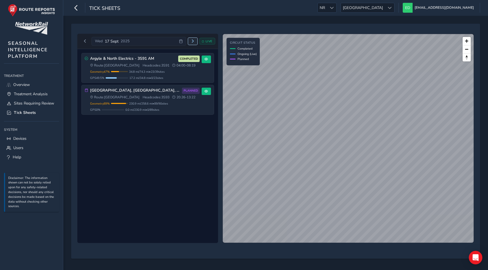
click at [194, 38] on button "Next day" at bounding box center [192, 41] width 9 height 7
click at [85, 41] on span "Previous day" at bounding box center [84, 41] width 3 height 3
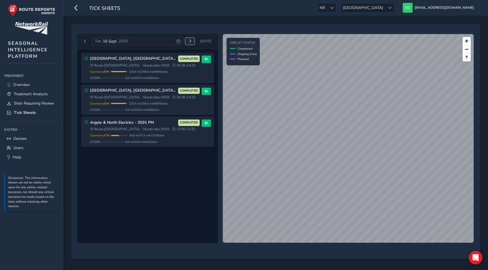
click at [194, 41] on button "Next day" at bounding box center [189, 41] width 9 height 7
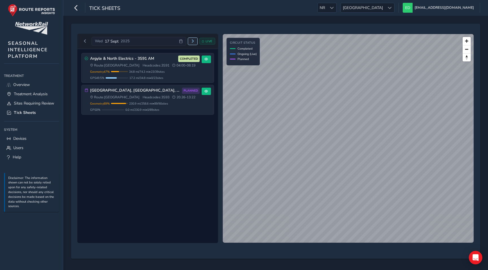
click at [192, 42] on span "Next day" at bounding box center [192, 41] width 3 height 3
click at [192, 42] on span "Next day" at bounding box center [189, 41] width 3 height 3
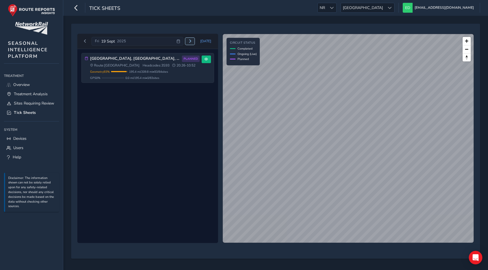
click at [192, 42] on span "Next day" at bounding box center [189, 41] width 3 height 3
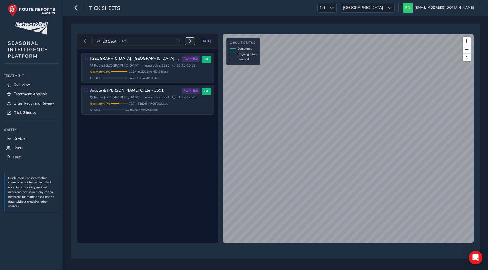
click at [192, 42] on span "Next day" at bounding box center [189, 41] width 3 height 3
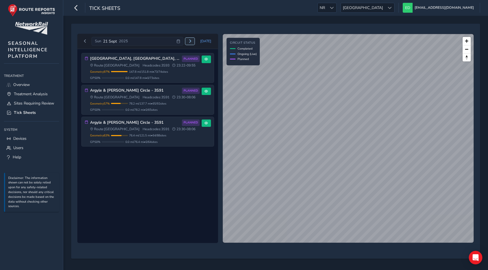
click at [192, 42] on span "Next day" at bounding box center [189, 41] width 3 height 3
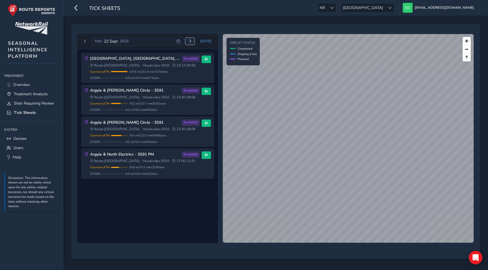
click at [192, 42] on span "Next day" at bounding box center [189, 41] width 3 height 3
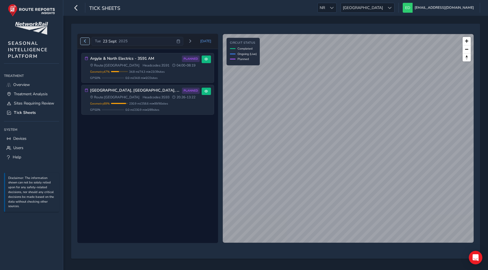
click at [85, 41] on span "Previous day" at bounding box center [84, 41] width 3 height 3
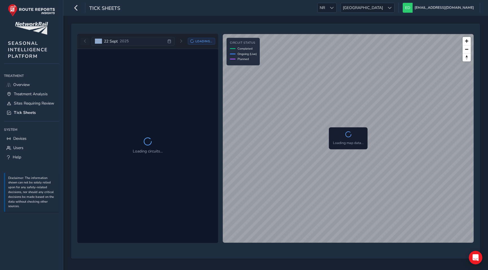
click at [85, 41] on div "[DATE] Loading..." at bounding box center [147, 41] width 135 height 9
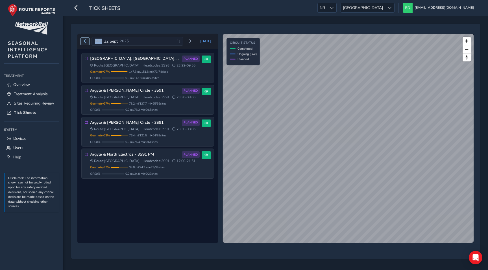
click at [85, 41] on span "Previous day" at bounding box center [84, 41] width 3 height 3
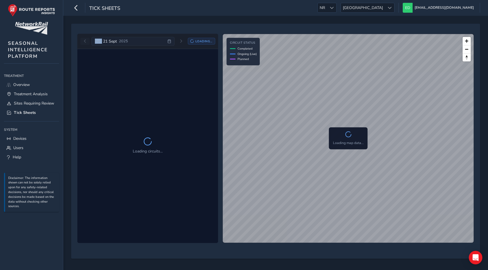
click at [85, 41] on div "[DATE] Loading..." at bounding box center [147, 41] width 135 height 9
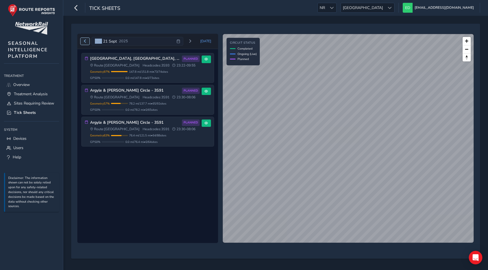
click at [85, 41] on span "Previous day" at bounding box center [84, 41] width 3 height 3
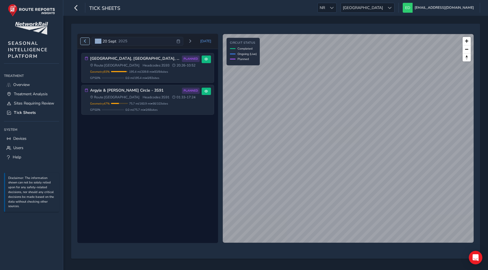
click at [85, 41] on span "Previous day" at bounding box center [84, 41] width 3 height 3
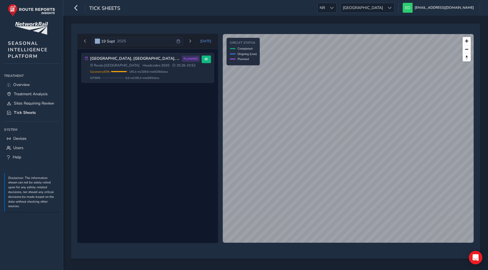
click at [107, 36] on div "[DATE] [DATE]" at bounding box center [147, 41] width 141 height 15
click at [205, 41] on span "[DATE]" at bounding box center [205, 41] width 11 height 5
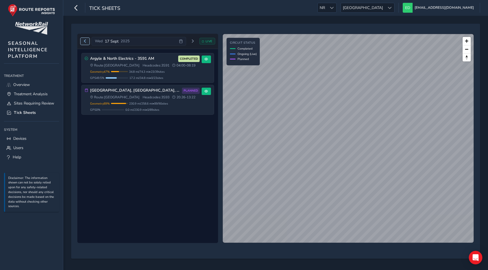
click at [82, 41] on button "Previous day" at bounding box center [84, 41] width 9 height 7
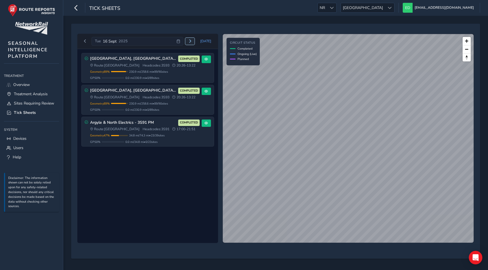
click at [190, 41] on span "Next day" at bounding box center [189, 41] width 3 height 3
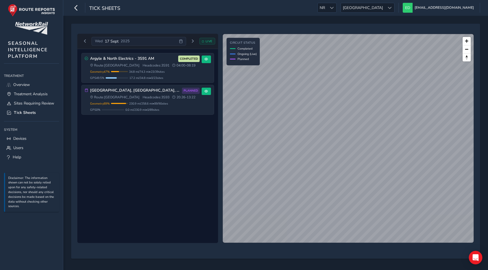
click at [180, 44] on div "[DATE]" at bounding box center [138, 41] width 94 height 9
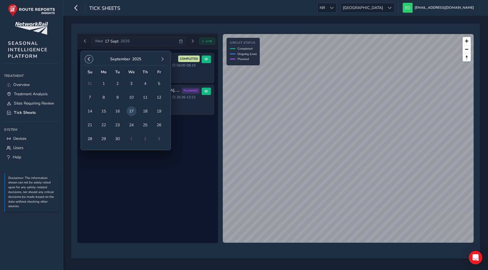
click at [90, 57] on span "button" at bounding box center [89, 59] width 4 height 4
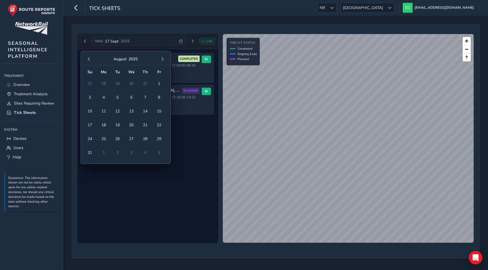
click at [90, 57] on span "button" at bounding box center [89, 59] width 4 height 4
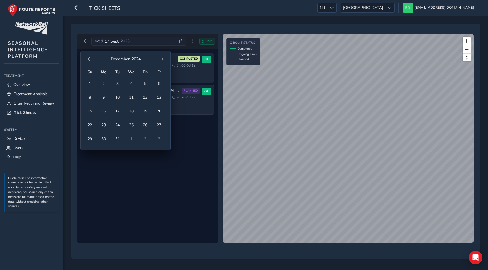
click at [90, 57] on span "button" at bounding box center [89, 59] width 4 height 4
click at [159, 82] on span "1" at bounding box center [159, 84] width 10 height 10
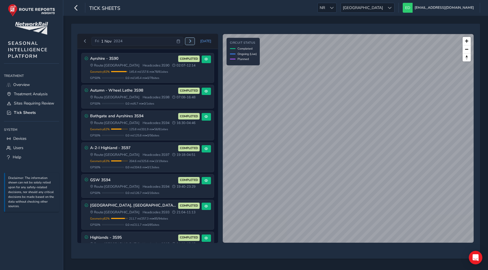
click at [192, 40] on span "Next day" at bounding box center [189, 41] width 3 height 3
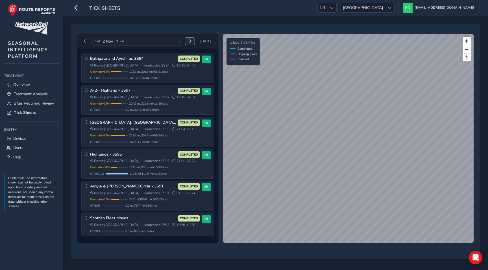
click at [191, 40] on span "Next day" at bounding box center [189, 41] width 3 height 3
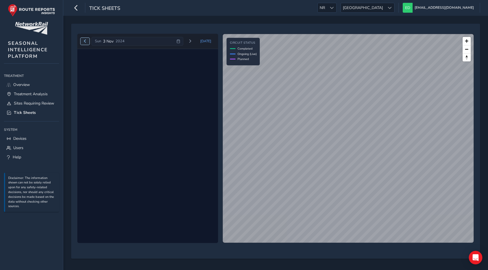
click at [87, 44] on button "Previous day" at bounding box center [84, 41] width 9 height 7
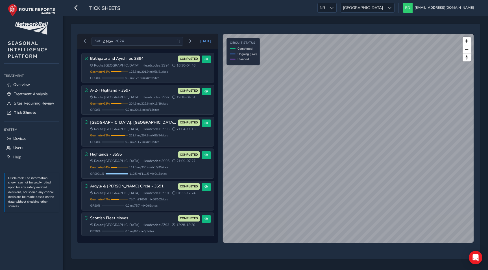
click at [179, 40] on icon at bounding box center [178, 42] width 4 height 4
click at [190, 30] on div "[DATE] [DATE] [GEOGRAPHIC_DATA] and [GEOGRAPHIC_DATA] 3S94 COMPLETED Route: [GE…" at bounding box center [275, 141] width 401 height 227
click at [385, 10] on span "[GEOGRAPHIC_DATA]" at bounding box center [363, 7] width 44 height 9
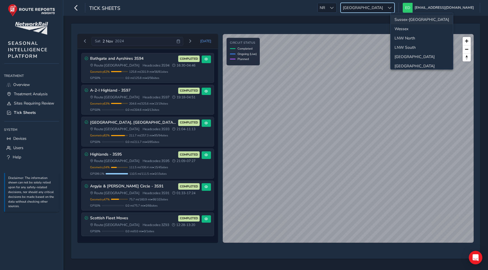
click at [402, 19] on li "Sussex-[GEOGRAPHIC_DATA]" at bounding box center [421, 19] width 62 height 9
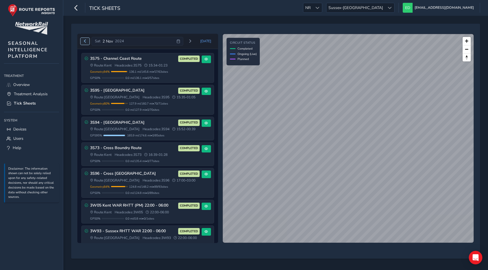
click at [85, 40] on span "Previous day" at bounding box center [84, 41] width 3 height 3
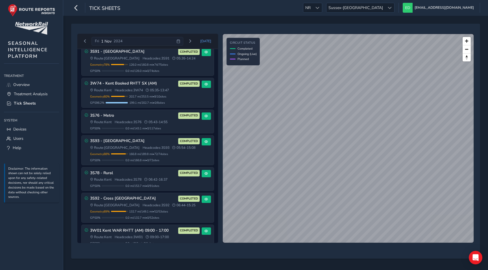
scroll to position [42, 0]
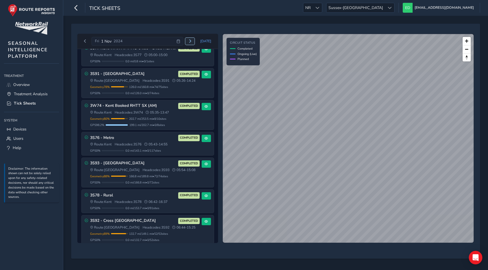
click at [193, 42] on button "Next day" at bounding box center [189, 41] width 9 height 7
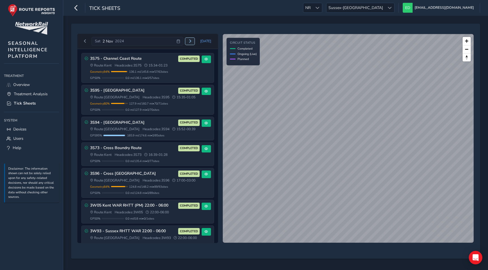
click at [193, 42] on button "Next day" at bounding box center [189, 41] width 9 height 7
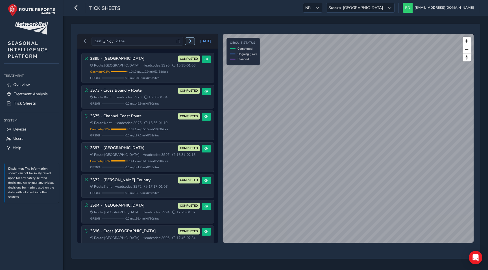
click at [193, 42] on button "Next day" at bounding box center [189, 41] width 9 height 7
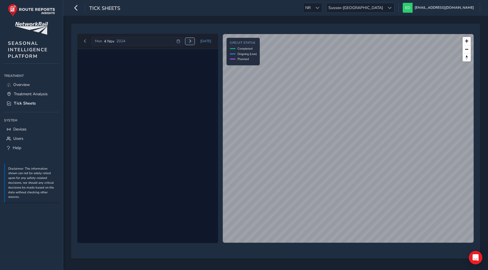
click at [192, 42] on span "Next day" at bounding box center [189, 41] width 3 height 3
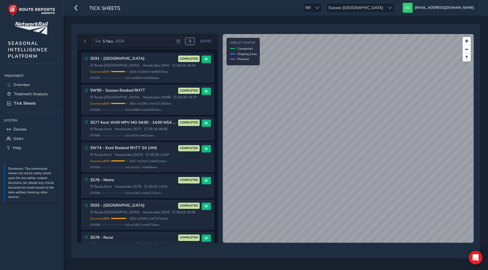
click at [192, 42] on span "Next day" at bounding box center [189, 41] width 3 height 3
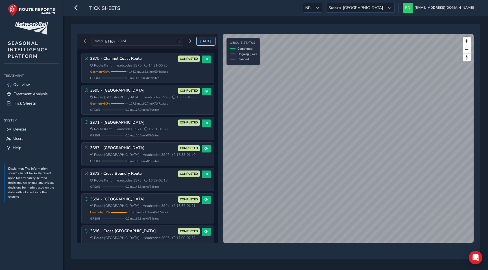
click at [204, 43] on button "[DATE]" at bounding box center [205, 41] width 19 height 8
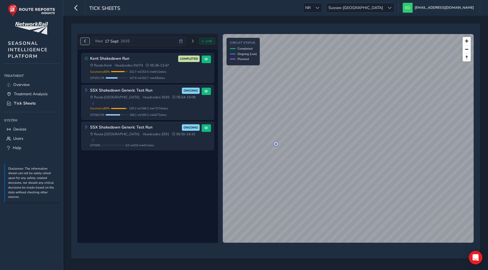
click at [86, 40] on span "Previous day" at bounding box center [84, 41] width 3 height 3
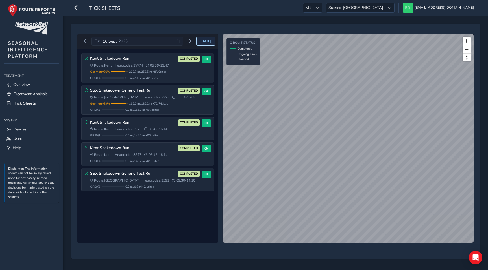
click at [207, 42] on span "[DATE]" at bounding box center [205, 41] width 11 height 5
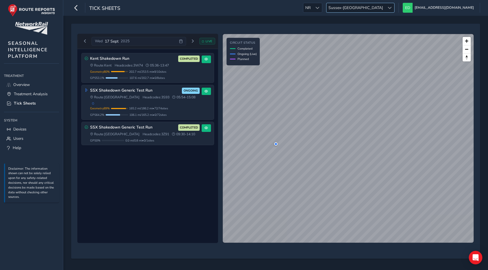
click at [394, 6] on div at bounding box center [389, 7] width 9 height 9
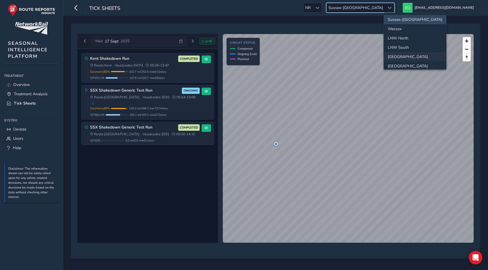
scroll to position [15, 0]
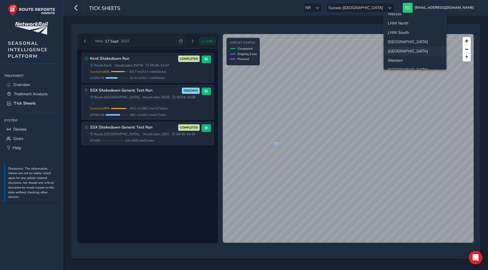
click at [397, 52] on li "[GEOGRAPHIC_DATA]" at bounding box center [414, 51] width 62 height 9
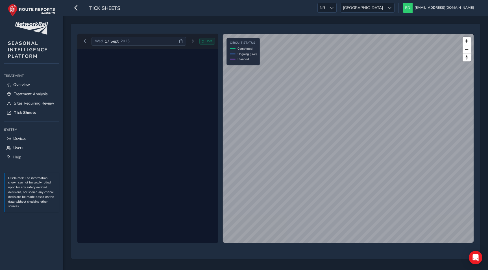
click at [134, 43] on div "[DATE]" at bounding box center [138, 41] width 94 height 9
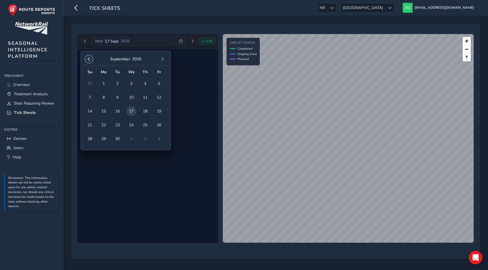
click at [89, 57] on span "button" at bounding box center [89, 59] width 4 height 4
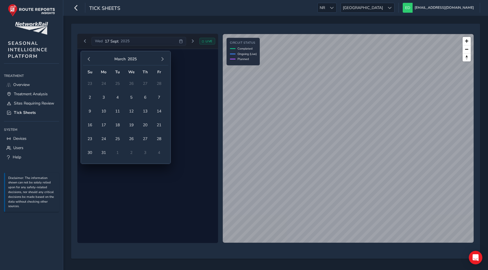
click at [89, 57] on span "button" at bounding box center [89, 59] width 4 height 4
click at [160, 83] on span "1" at bounding box center [159, 84] width 10 height 10
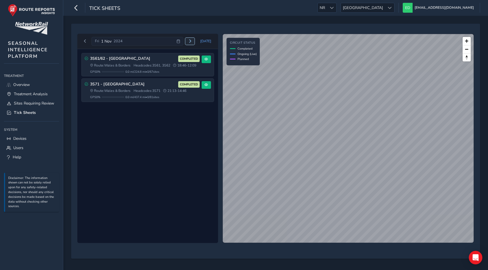
click at [192, 41] on span "Next day" at bounding box center [189, 41] width 3 height 3
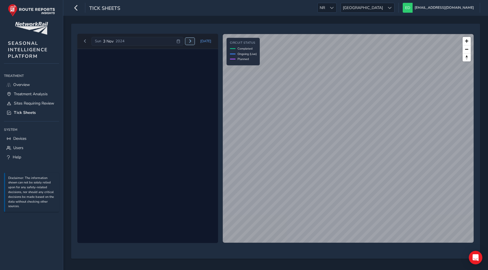
click at [192, 41] on span "Next day" at bounding box center [189, 41] width 3 height 3
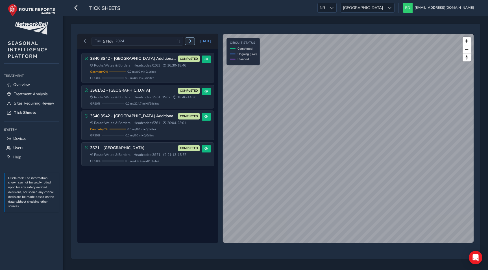
click at [192, 41] on span "Next day" at bounding box center [189, 41] width 3 height 3
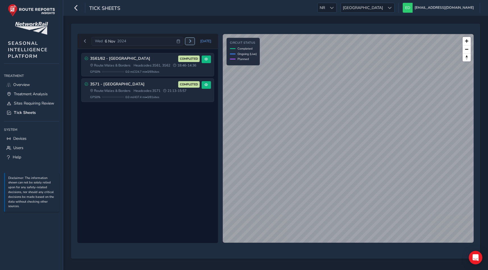
click at [192, 41] on span "Next day" at bounding box center [189, 41] width 3 height 3
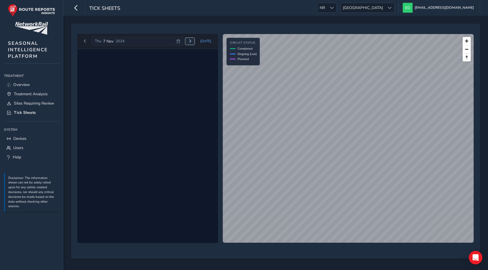
click at [192, 41] on span "Next day" at bounding box center [189, 41] width 3 height 3
click at [385, 7] on span "[GEOGRAPHIC_DATA]" at bounding box center [363, 7] width 44 height 9
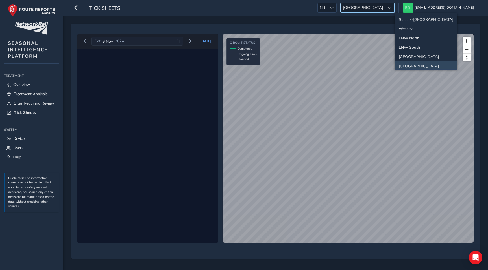
scroll to position [1, 0]
click at [410, 28] on li "Wessex" at bounding box center [425, 27] width 62 height 9
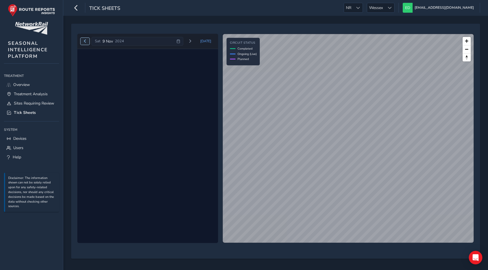
click at [85, 39] on button "Previous day" at bounding box center [84, 41] width 9 height 7
click at [85, 40] on span "Previous day" at bounding box center [84, 41] width 3 height 3
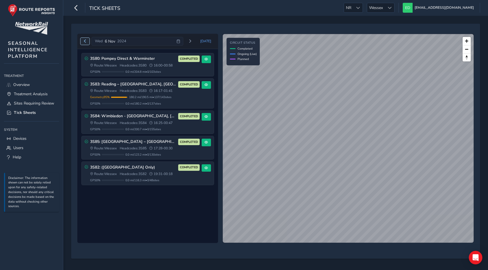
click at [84, 41] on span "Previous day" at bounding box center [84, 41] width 3 height 3
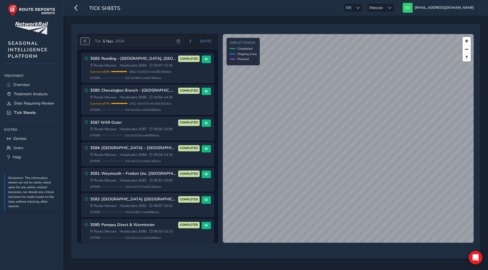
click at [84, 41] on span "Previous day" at bounding box center [84, 41] width 3 height 3
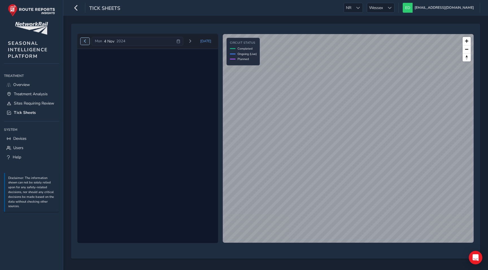
click at [84, 41] on span "Previous day" at bounding box center [84, 41] width 3 height 3
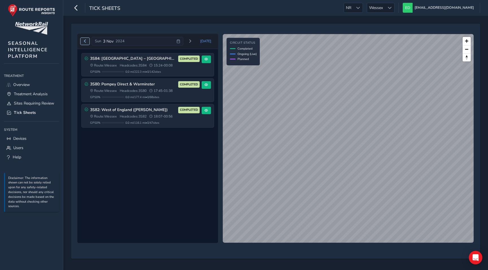
click at [84, 41] on span "Previous day" at bounding box center [84, 41] width 3 height 3
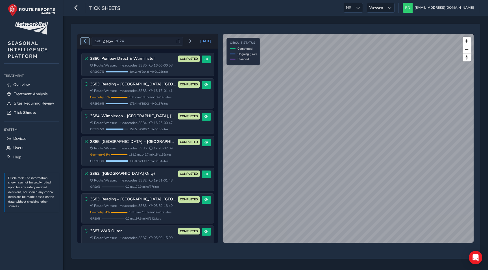
click at [85, 41] on span "Previous day" at bounding box center [84, 41] width 3 height 3
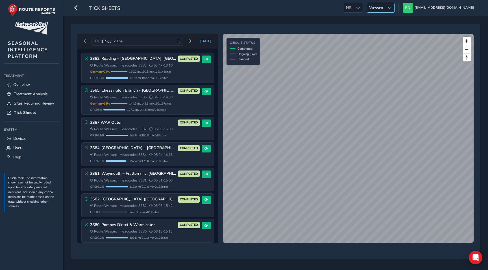
click at [385, 10] on span "Wessex" at bounding box center [376, 7] width 18 height 9
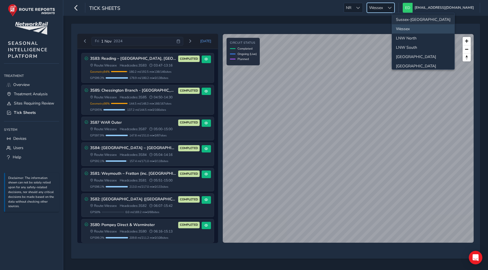
click at [406, 22] on li "Sussex-[GEOGRAPHIC_DATA]" at bounding box center [423, 19] width 62 height 9
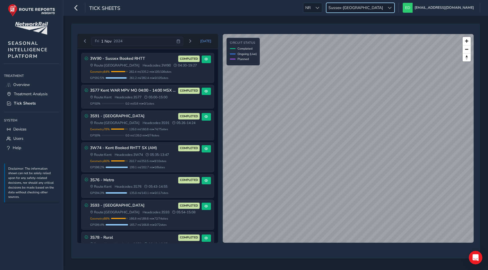
click at [385, 5] on span "Sussex-[GEOGRAPHIC_DATA]" at bounding box center [355, 7] width 58 height 9
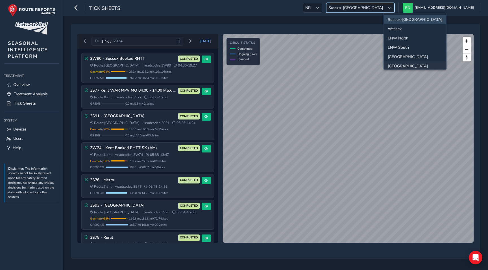
click at [396, 65] on li "[GEOGRAPHIC_DATA]" at bounding box center [414, 66] width 62 height 9
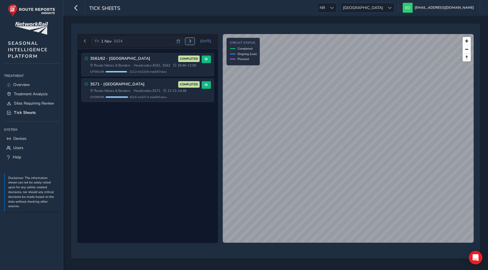
click at [190, 41] on span "Next day" at bounding box center [189, 41] width 3 height 3
click at [84, 40] on span "Previous day" at bounding box center [84, 41] width 3 height 3
click at [192, 41] on span "Next day" at bounding box center [189, 41] width 3 height 3
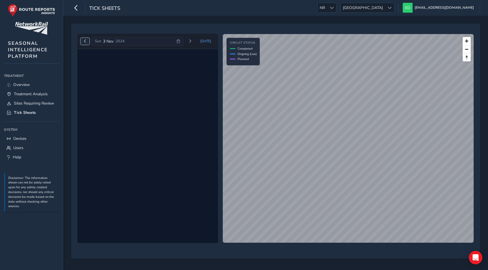
click at [86, 39] on button "Previous day" at bounding box center [84, 41] width 9 height 7
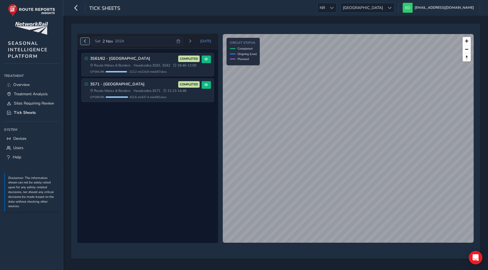
click at [86, 39] on button "Previous day" at bounding box center [84, 41] width 9 height 7
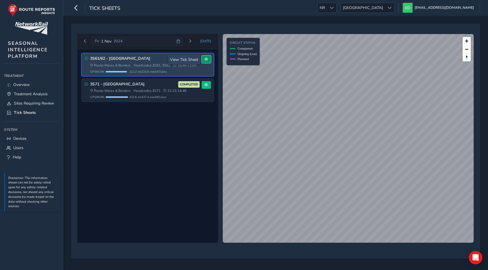
click at [207, 59] on span at bounding box center [205, 59] width 3 height 3
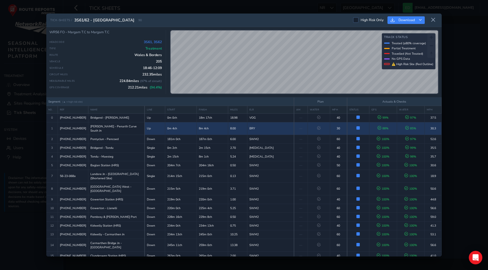
scroll to position [7, 0]
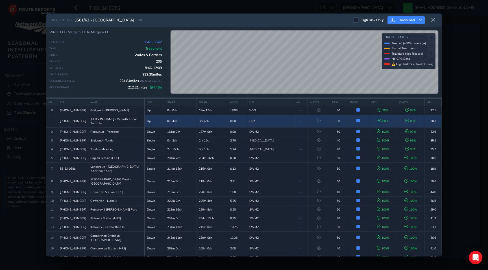
click at [196, 124] on td "8m 4ch" at bounding box center [211, 121] width 31 height 13
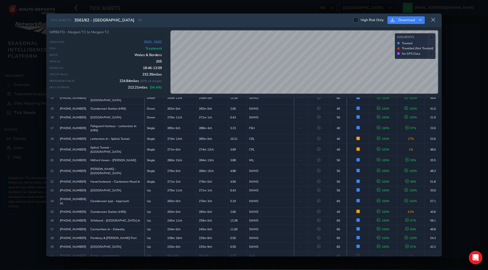
scroll to position [256, 0]
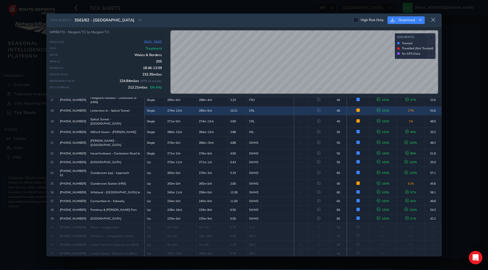
click at [251, 115] on td "CRL" at bounding box center [270, 110] width 47 height 9
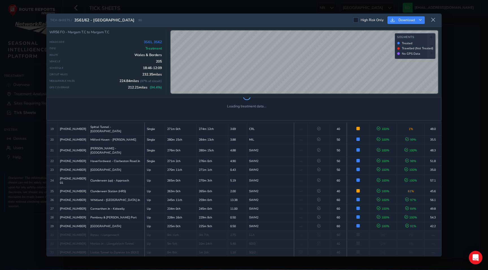
scroll to position [222, 0]
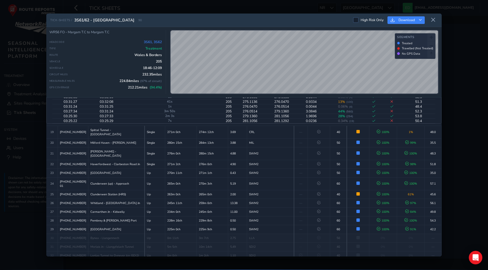
click at [438, 78] on button "Close detail view" at bounding box center [436, 75] width 5 height 5
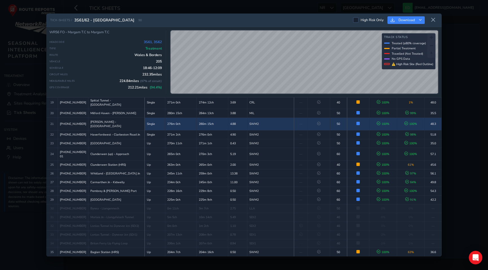
scroll to position [192, 0]
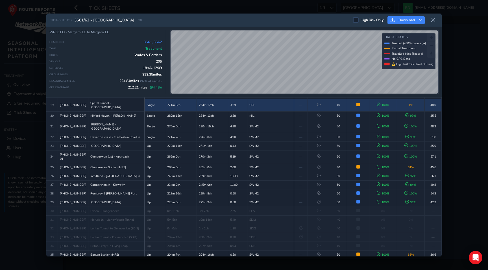
click at [294, 111] on td "—" at bounding box center [301, 105] width 14 height 13
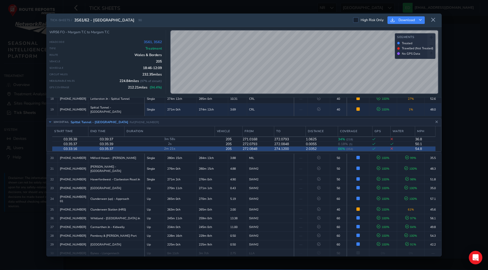
scroll to position [186, 0]
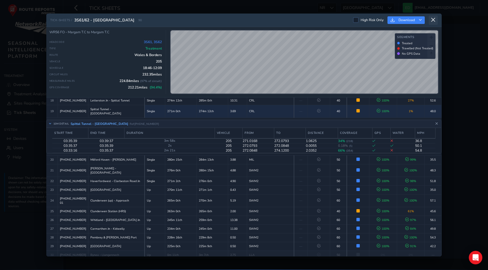
click at [432, 17] on icon at bounding box center [432, 19] width 5 height 5
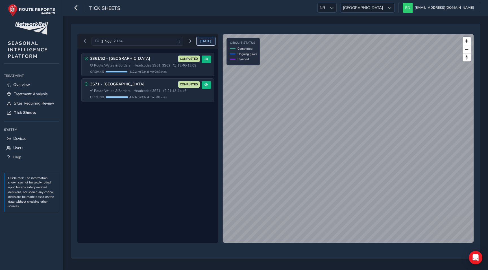
click at [208, 42] on span "[DATE]" at bounding box center [205, 41] width 11 height 5
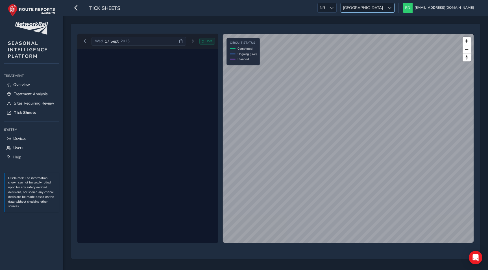
click at [385, 7] on span "[GEOGRAPHIC_DATA]" at bounding box center [363, 7] width 44 height 9
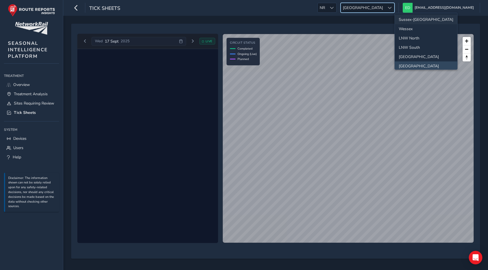
scroll to position [1, 0]
click at [405, 18] on li "Sussex-[GEOGRAPHIC_DATA]" at bounding box center [425, 18] width 62 height 9
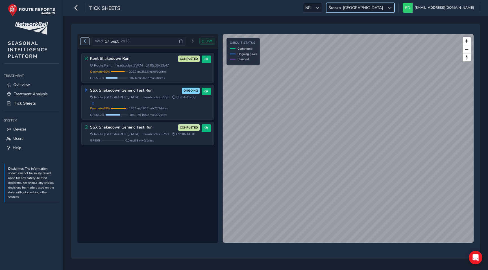
click at [85, 41] on span "Previous day" at bounding box center [84, 41] width 3 height 3
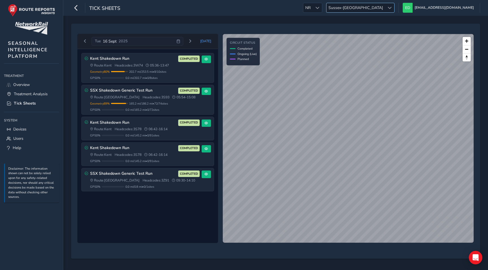
click at [385, 10] on span "Sussex-[GEOGRAPHIC_DATA]" at bounding box center [355, 7] width 58 height 9
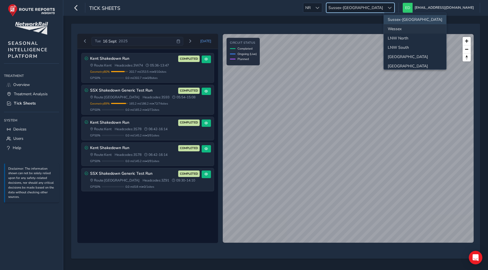
click at [395, 29] on li "Wessex" at bounding box center [414, 28] width 62 height 9
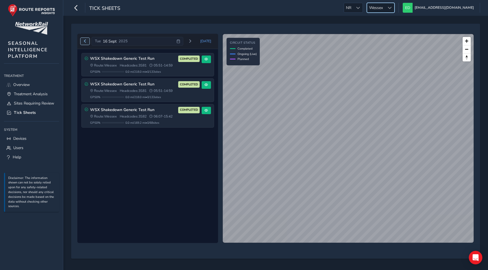
click at [85, 41] on span "Previous day" at bounding box center [84, 41] width 3 height 3
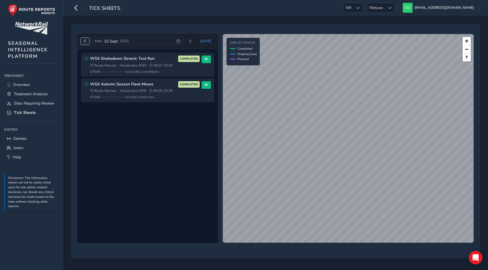
click at [85, 41] on span "Previous day" at bounding box center [84, 41] width 3 height 3
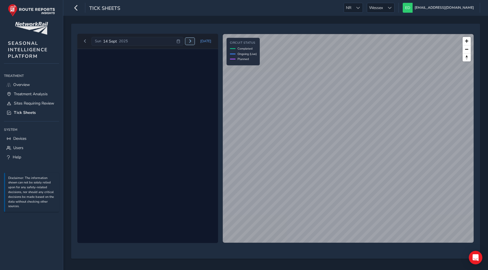
click at [192, 42] on span "Next day" at bounding box center [189, 41] width 3 height 3
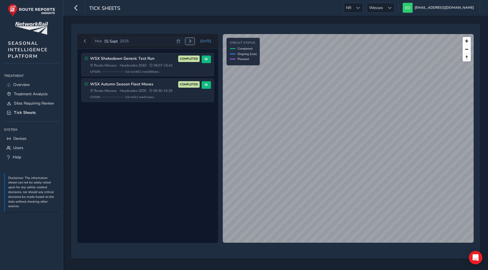
click at [192, 42] on span "Next day" at bounding box center [189, 41] width 3 height 3
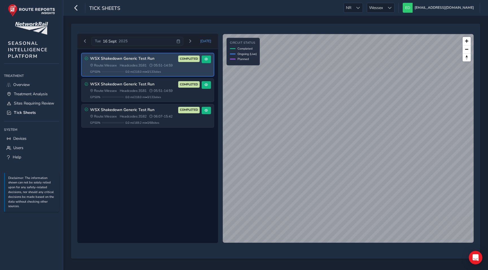
click at [180, 70] on div "GPS 0 % 0.0 mi / 218.0 mi • 0 / 133 sites" at bounding box center [144, 72] width 109 height 4
